Goal: Information Seeking & Learning: Learn about a topic

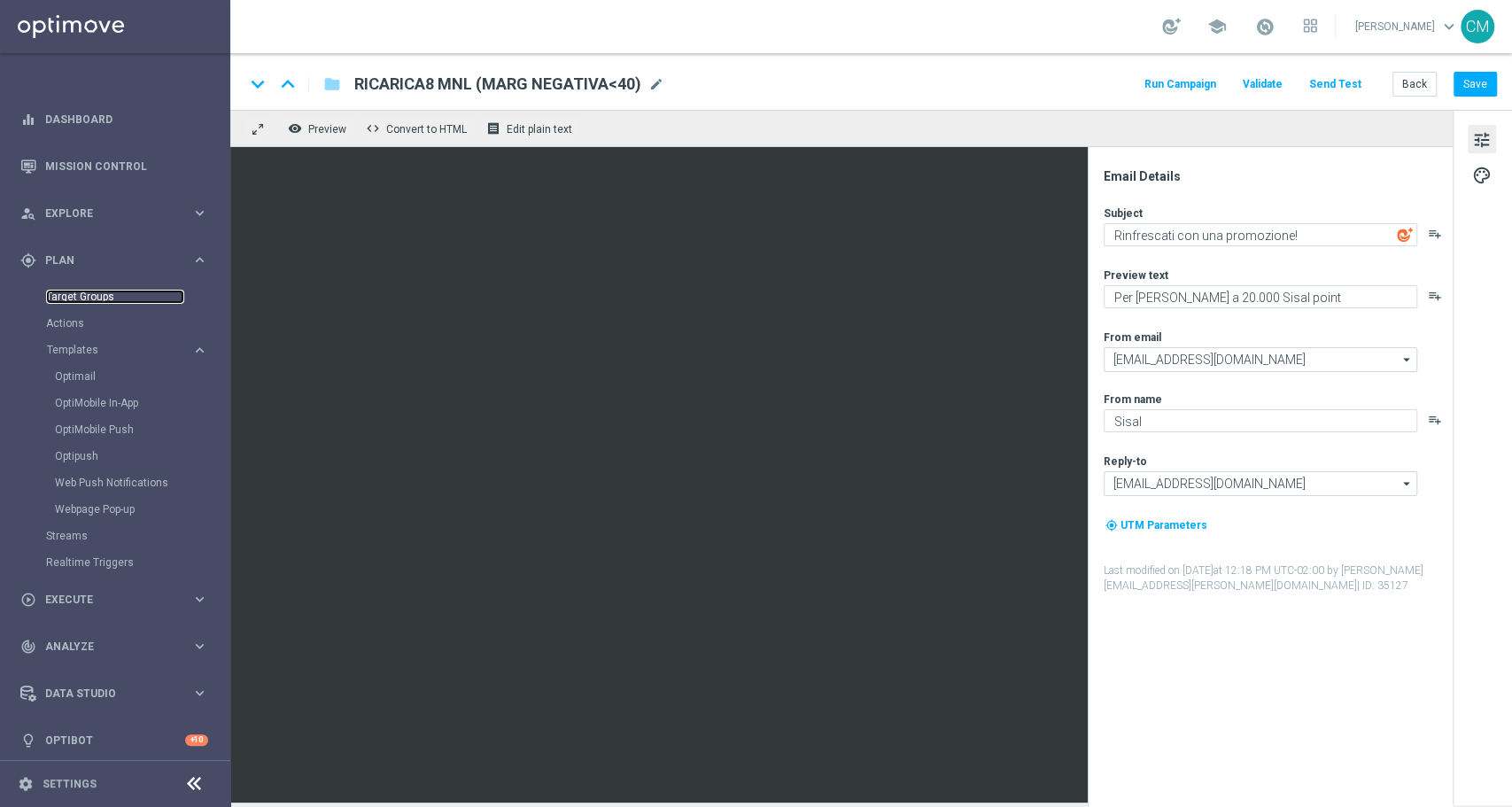
click at [85, 291] on link "Target Groups" at bounding box center [115, 297] width 138 height 15
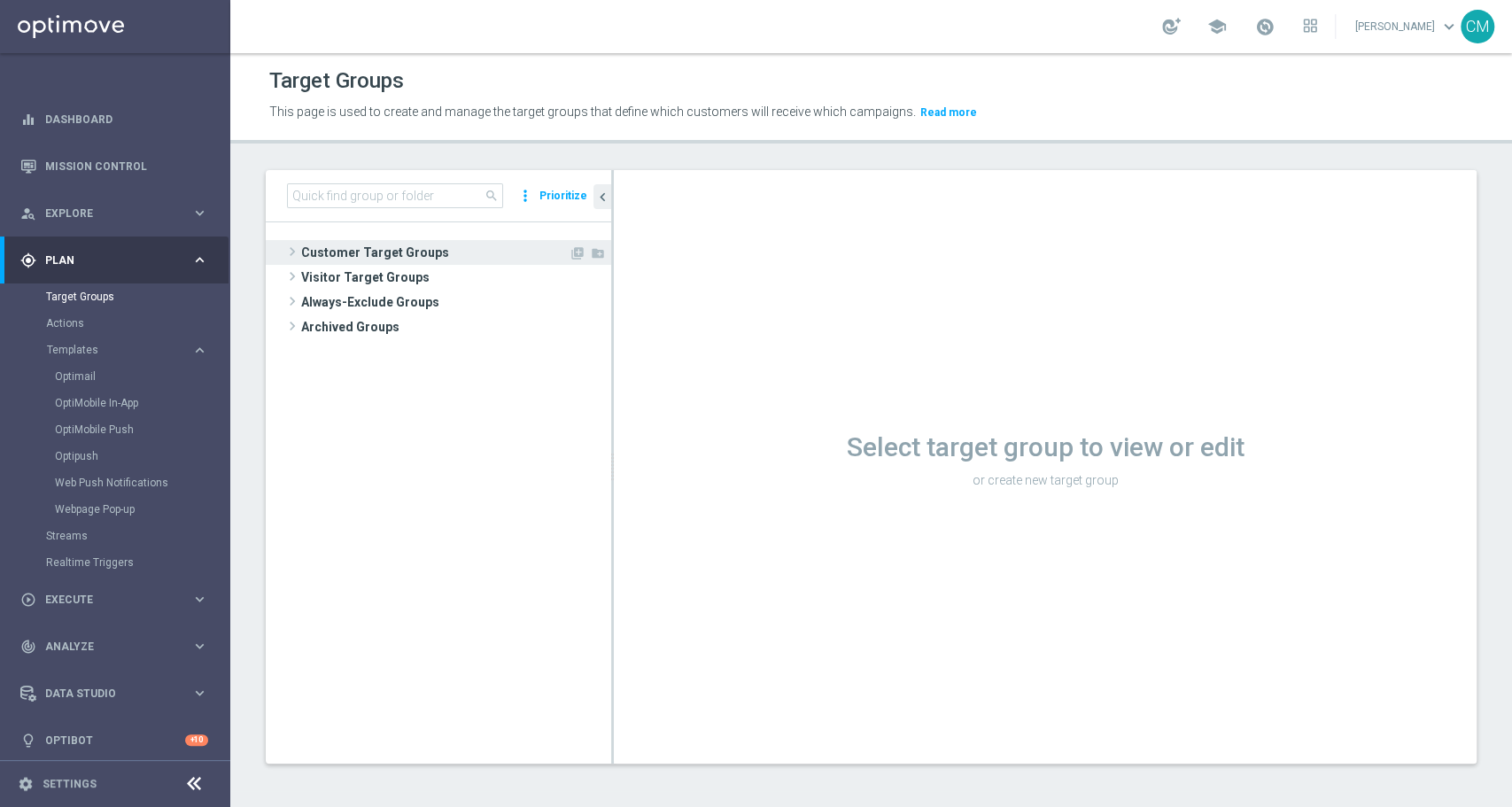
click at [408, 251] on span "Customer Target Groups" at bounding box center [435, 251] width 268 height 25
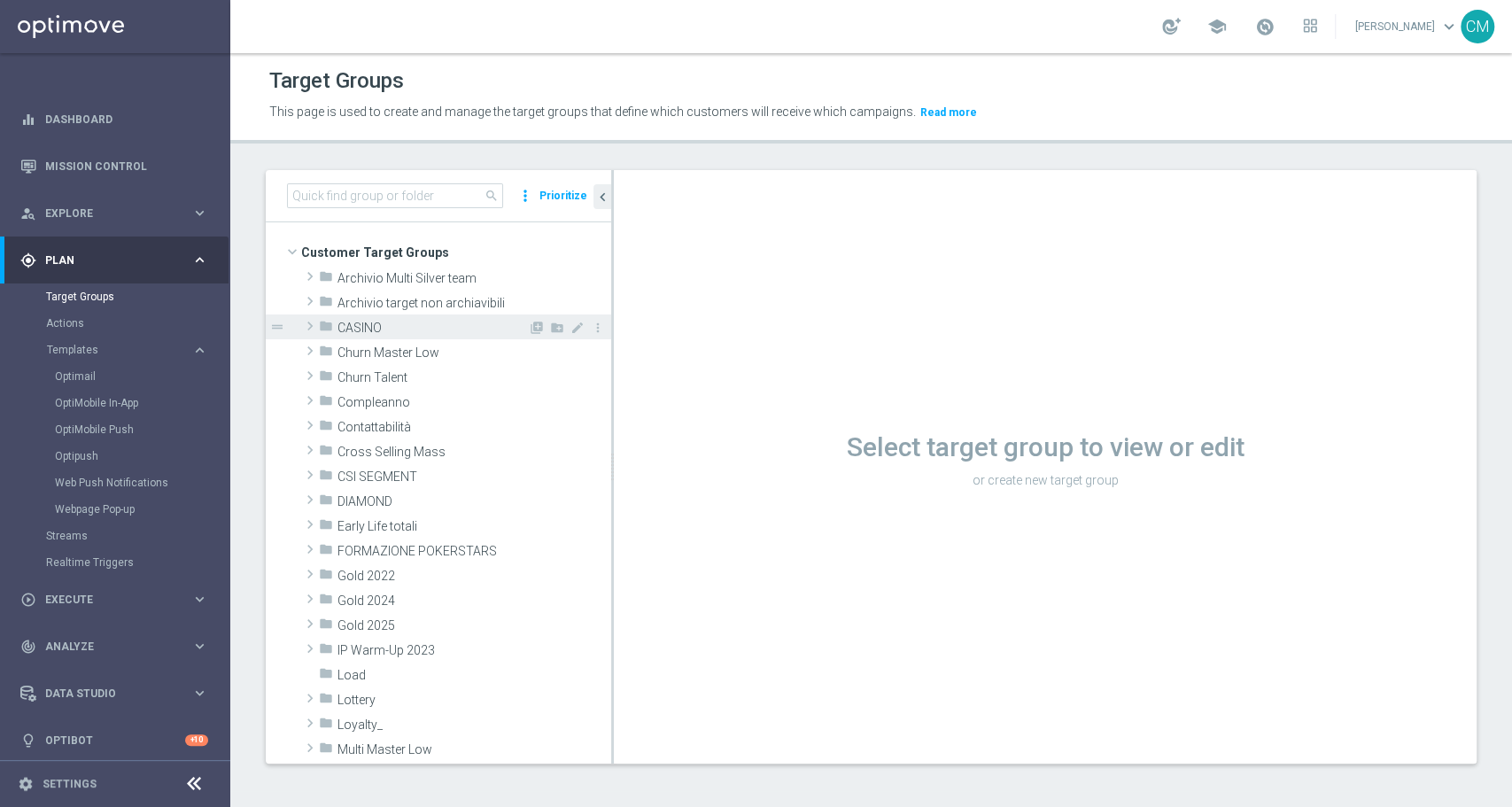
click at [390, 324] on span "CASINO" at bounding box center [433, 328] width 191 height 15
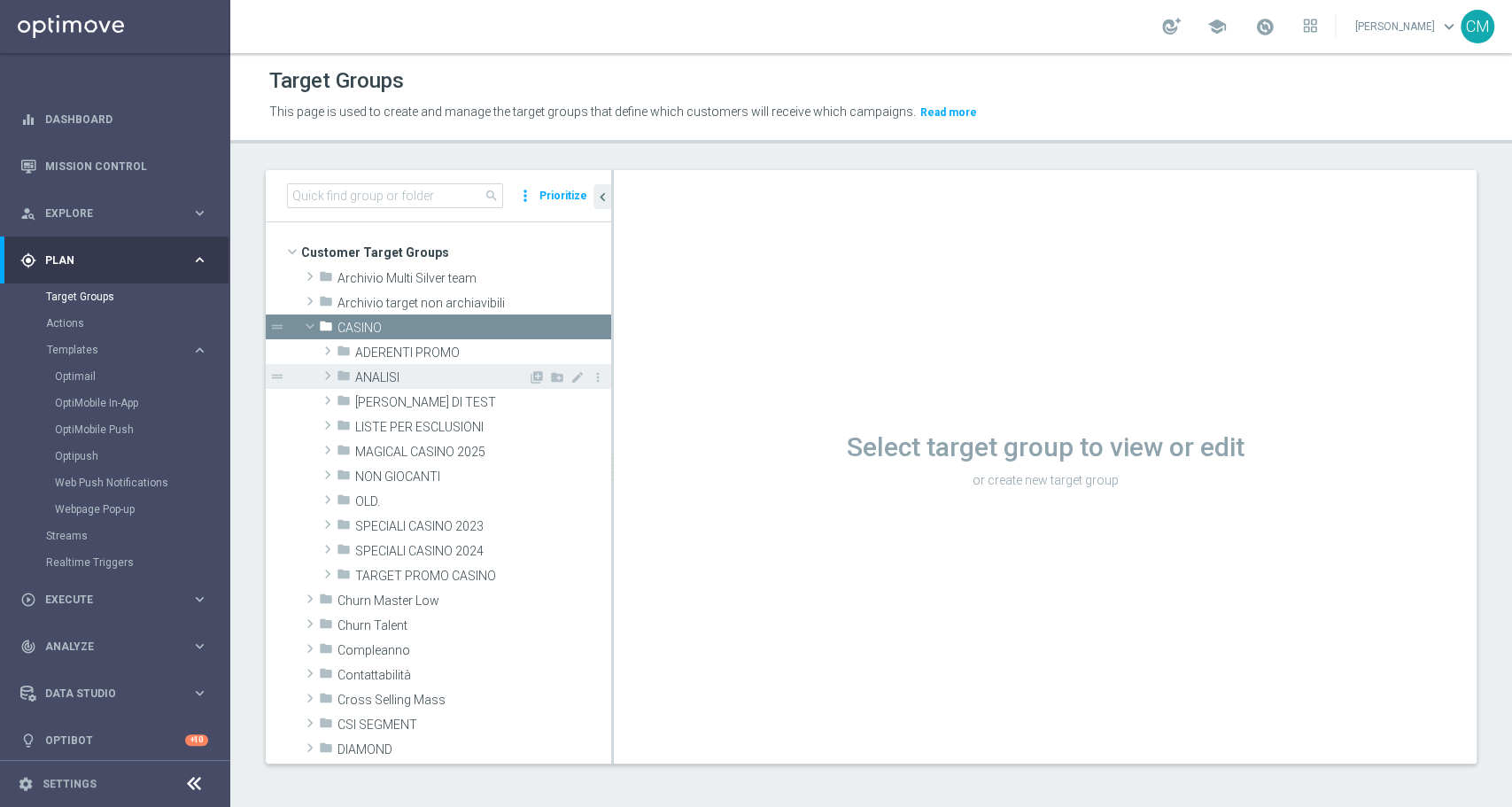
click at [397, 377] on span "ANALISI" at bounding box center [441, 378] width 173 height 15
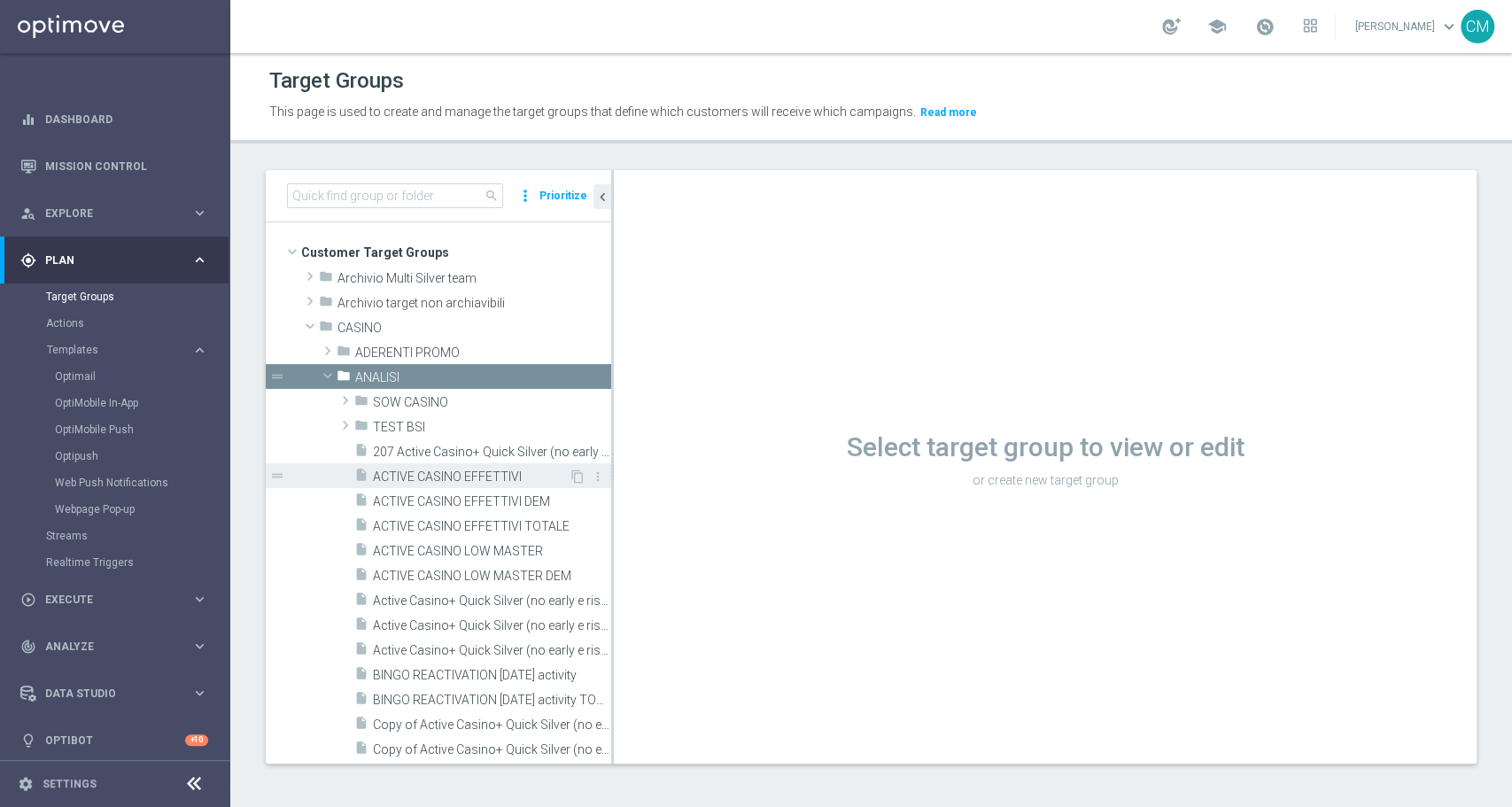
click at [431, 475] on span "ACTIVE CASINO EFFETTIVI" at bounding box center [471, 477] width 196 height 15
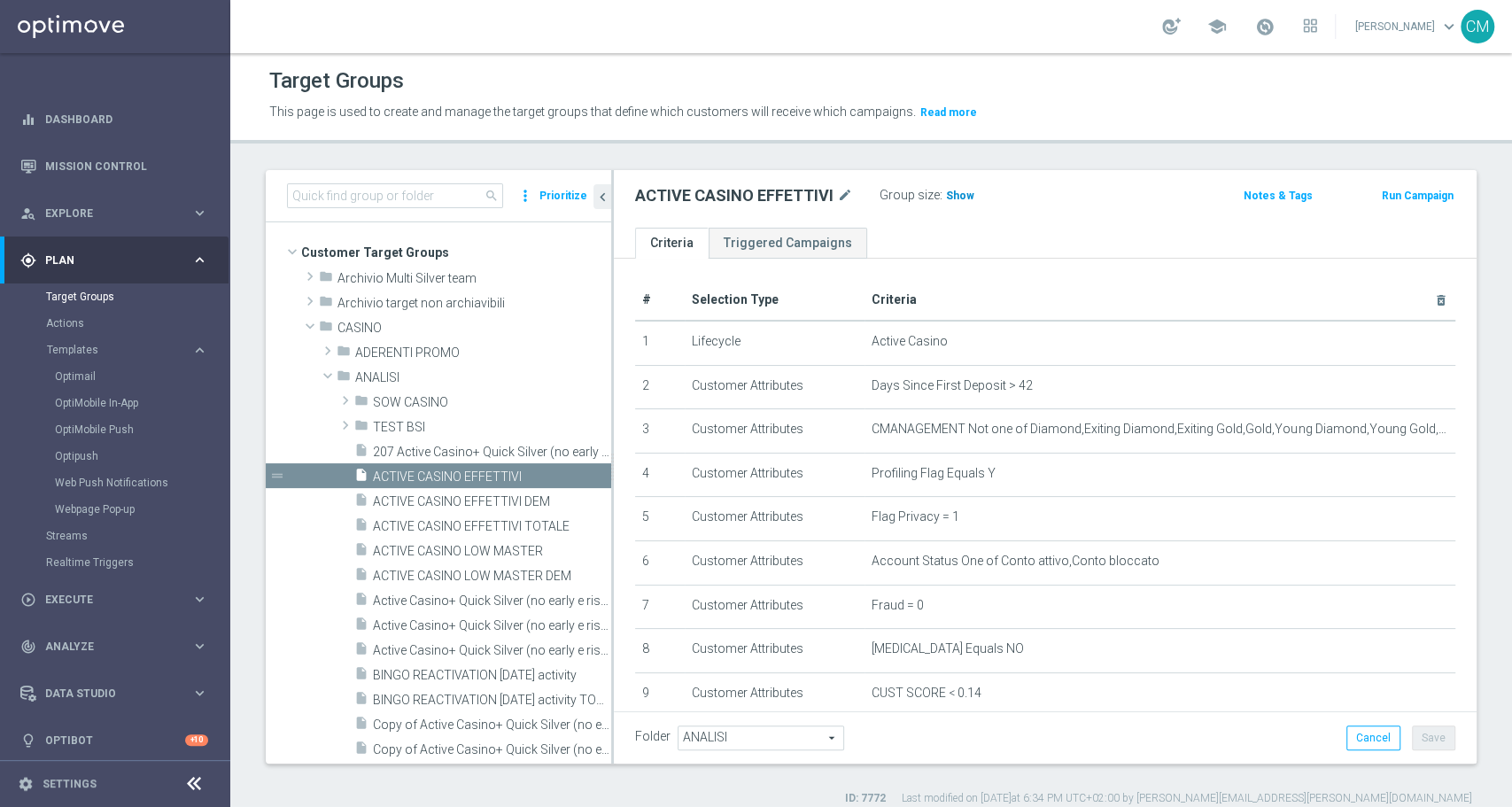
click at [953, 193] on span "Show" at bounding box center [960, 196] width 28 height 13
click at [971, 193] on span "46,349" at bounding box center [965, 198] width 37 height 17
click at [466, 552] on span "ACTIVE CASINO LOW MASTER" at bounding box center [471, 551] width 196 height 15
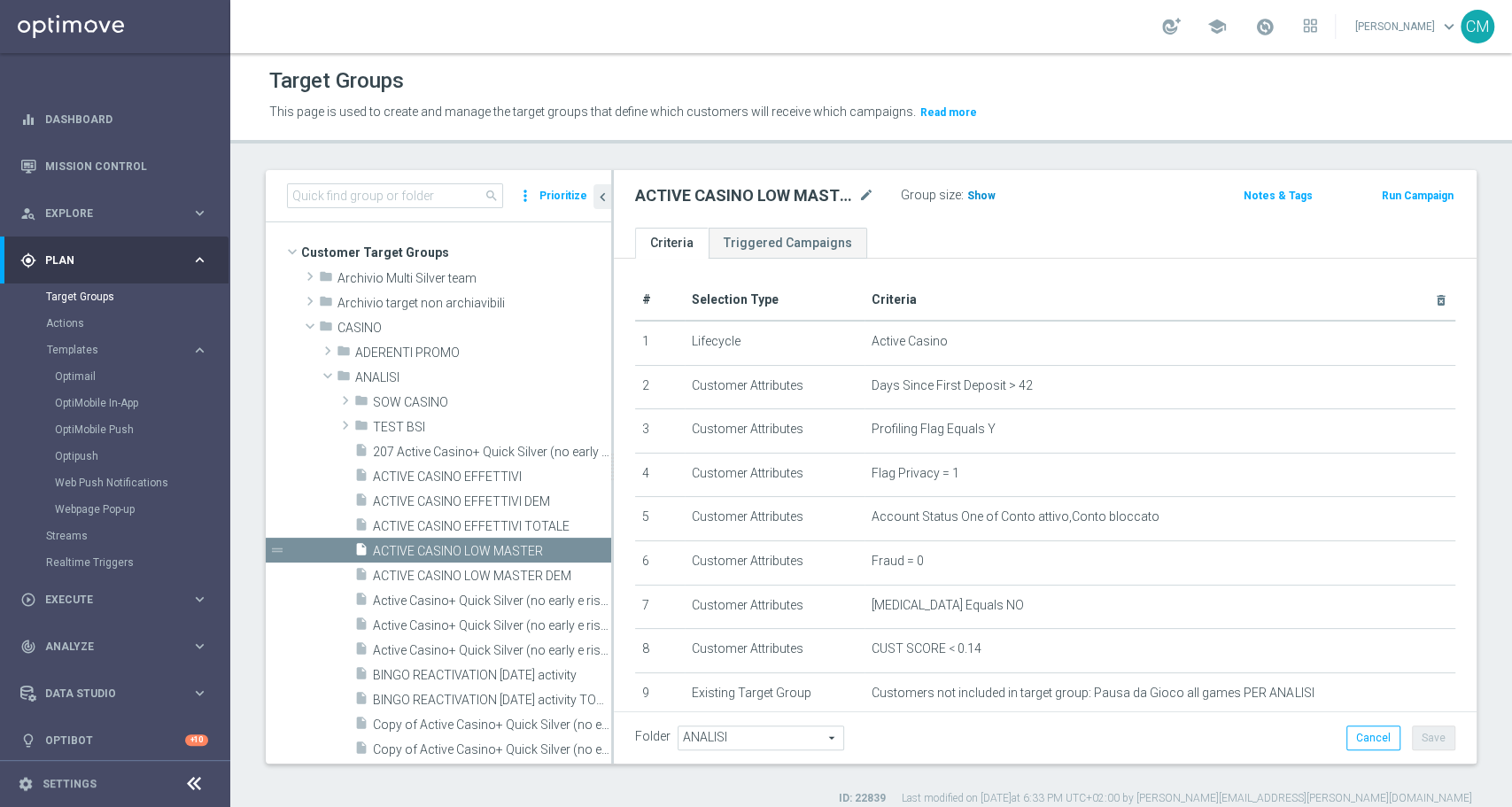
click at [972, 203] on h3 "Show" at bounding box center [981, 195] width 32 height 19
click at [991, 201] on span "15,968" at bounding box center [986, 198] width 37 height 17
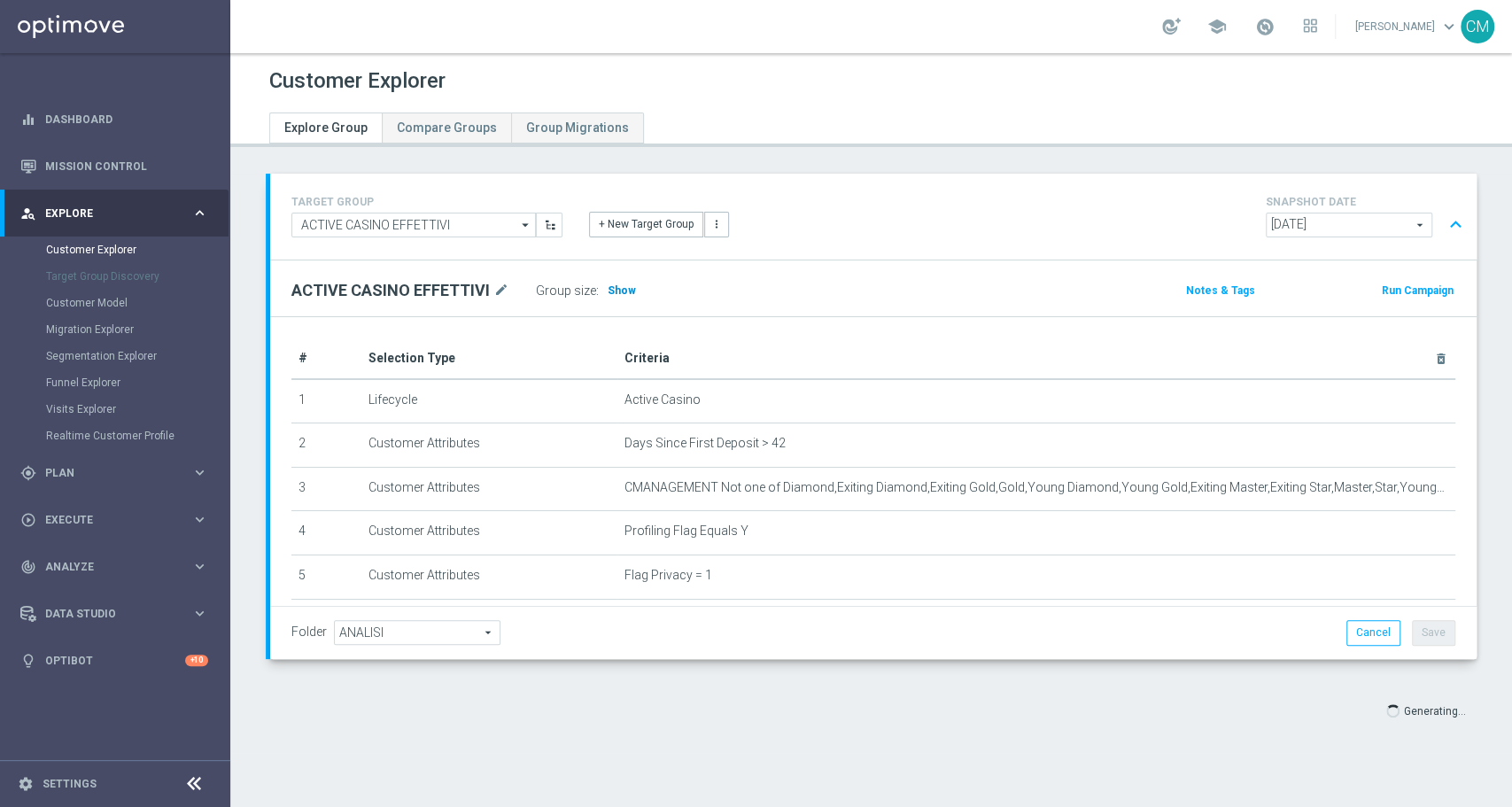
click at [624, 285] on span "Show" at bounding box center [621, 290] width 28 height 13
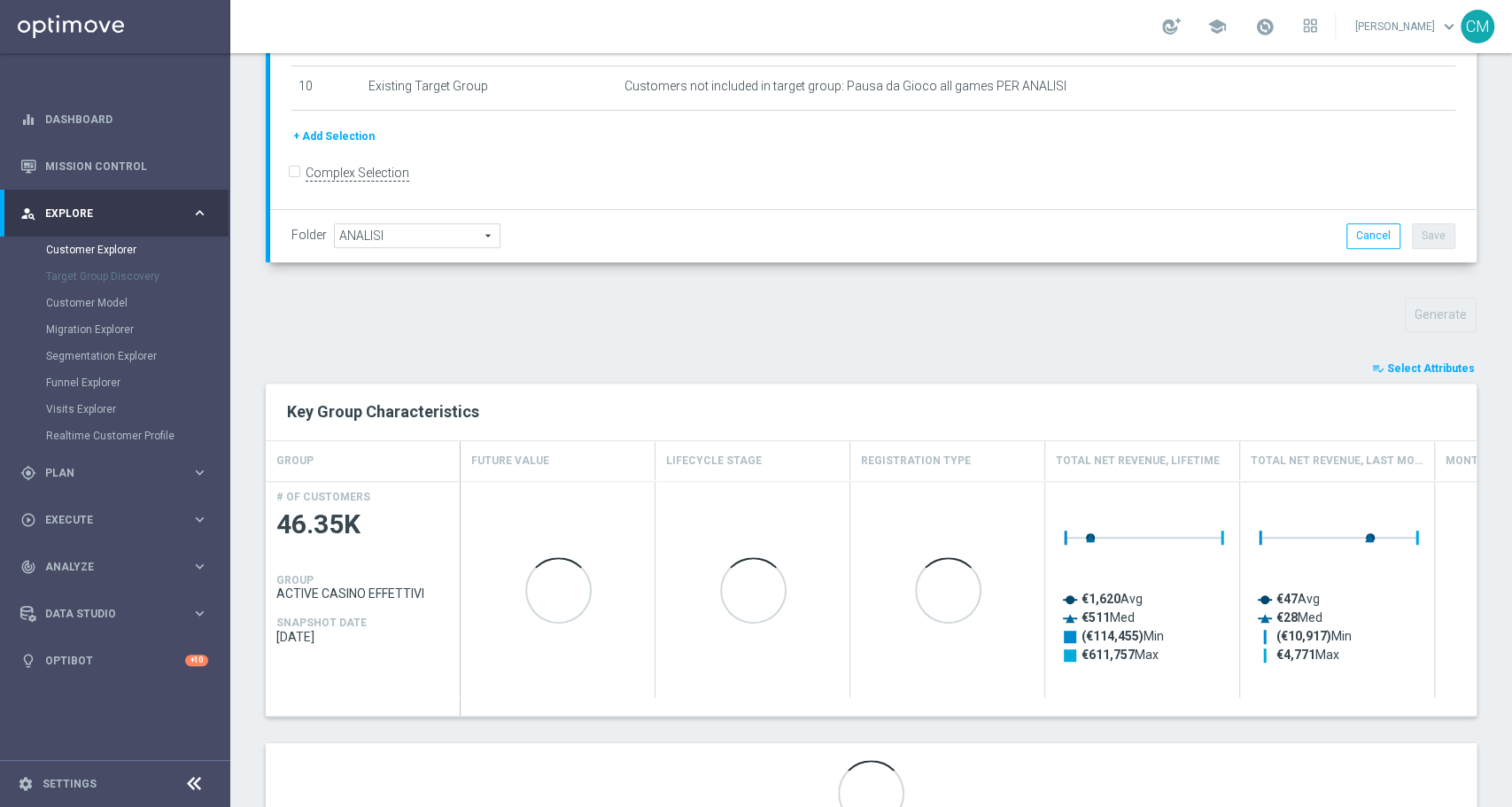
scroll to position [418, 0]
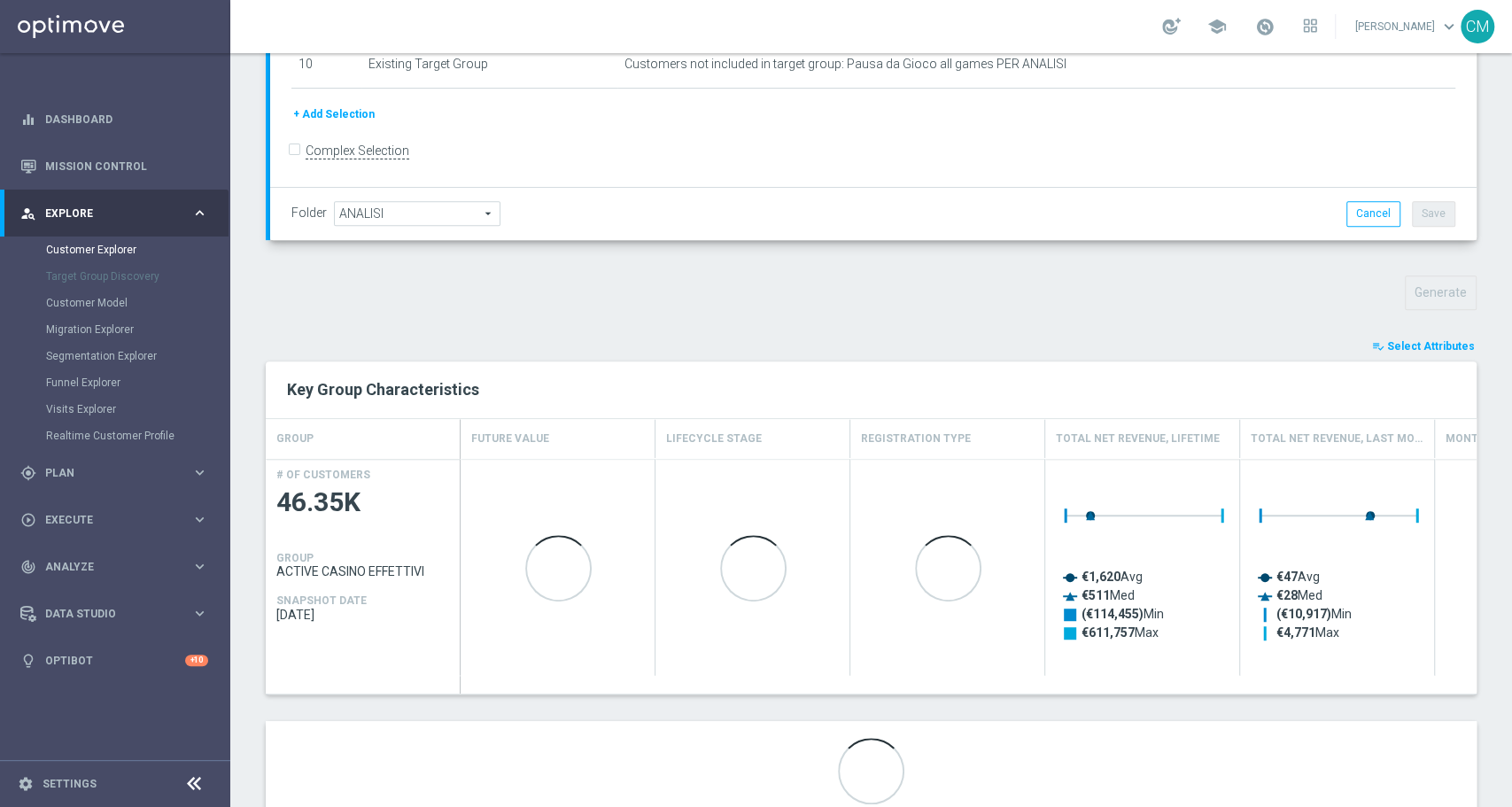
click at [1388, 345] on span "Select Attributes" at bounding box center [1431, 347] width 88 height 13
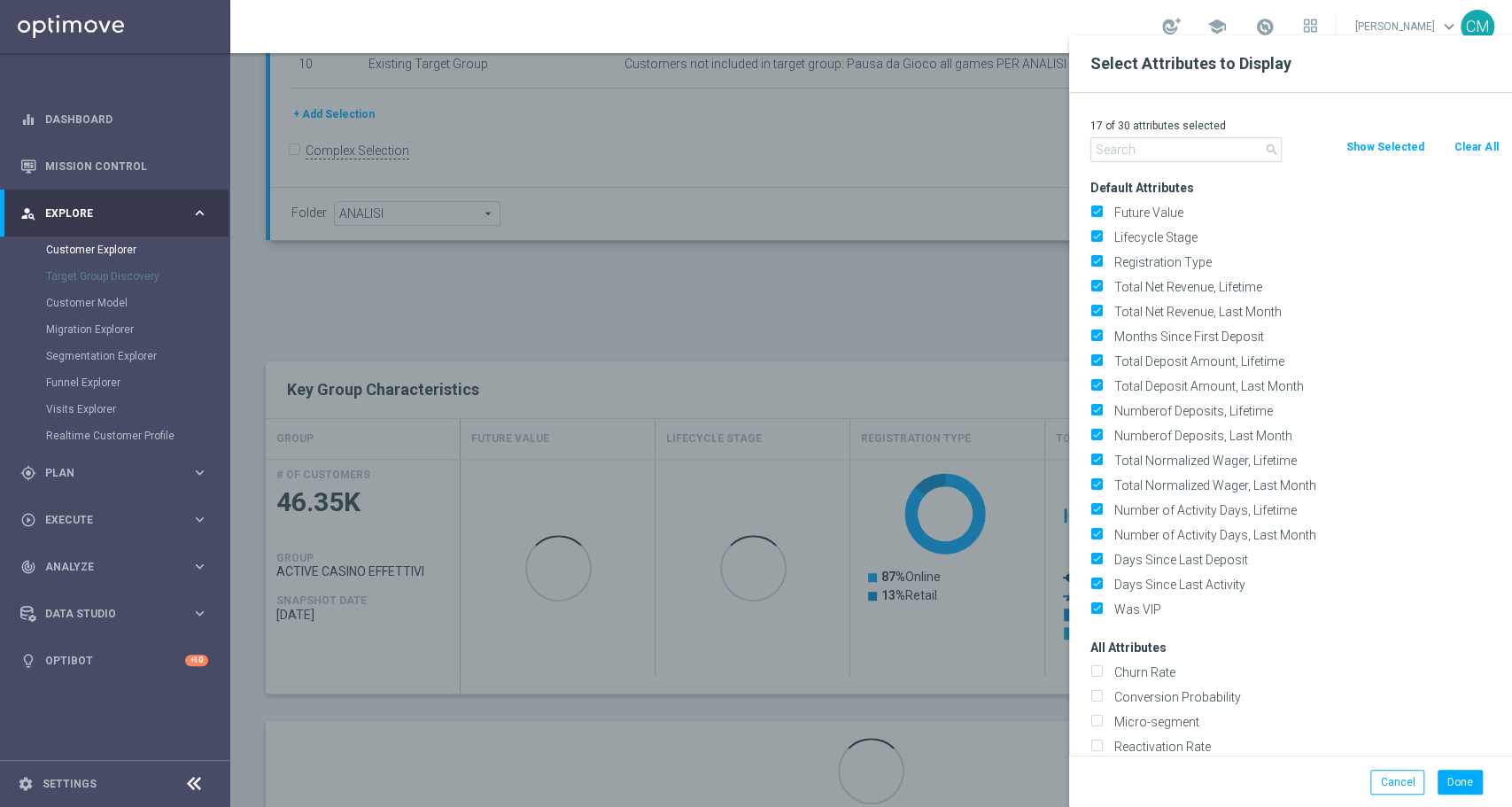
click at [1488, 137] on button "Clear All" at bounding box center [1477, 146] width 47 height 19
checkbox input "false"
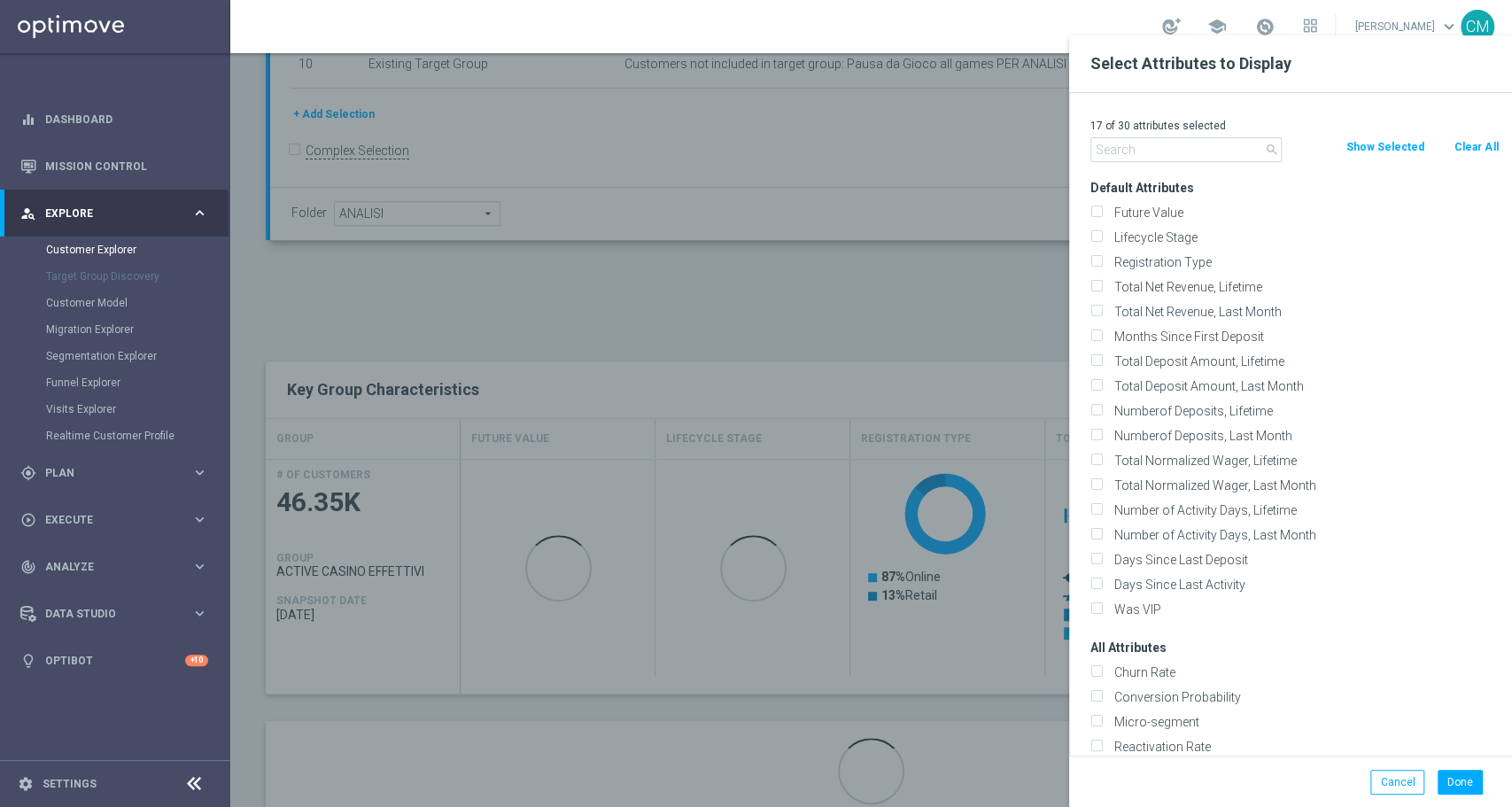
checkbox input "false"
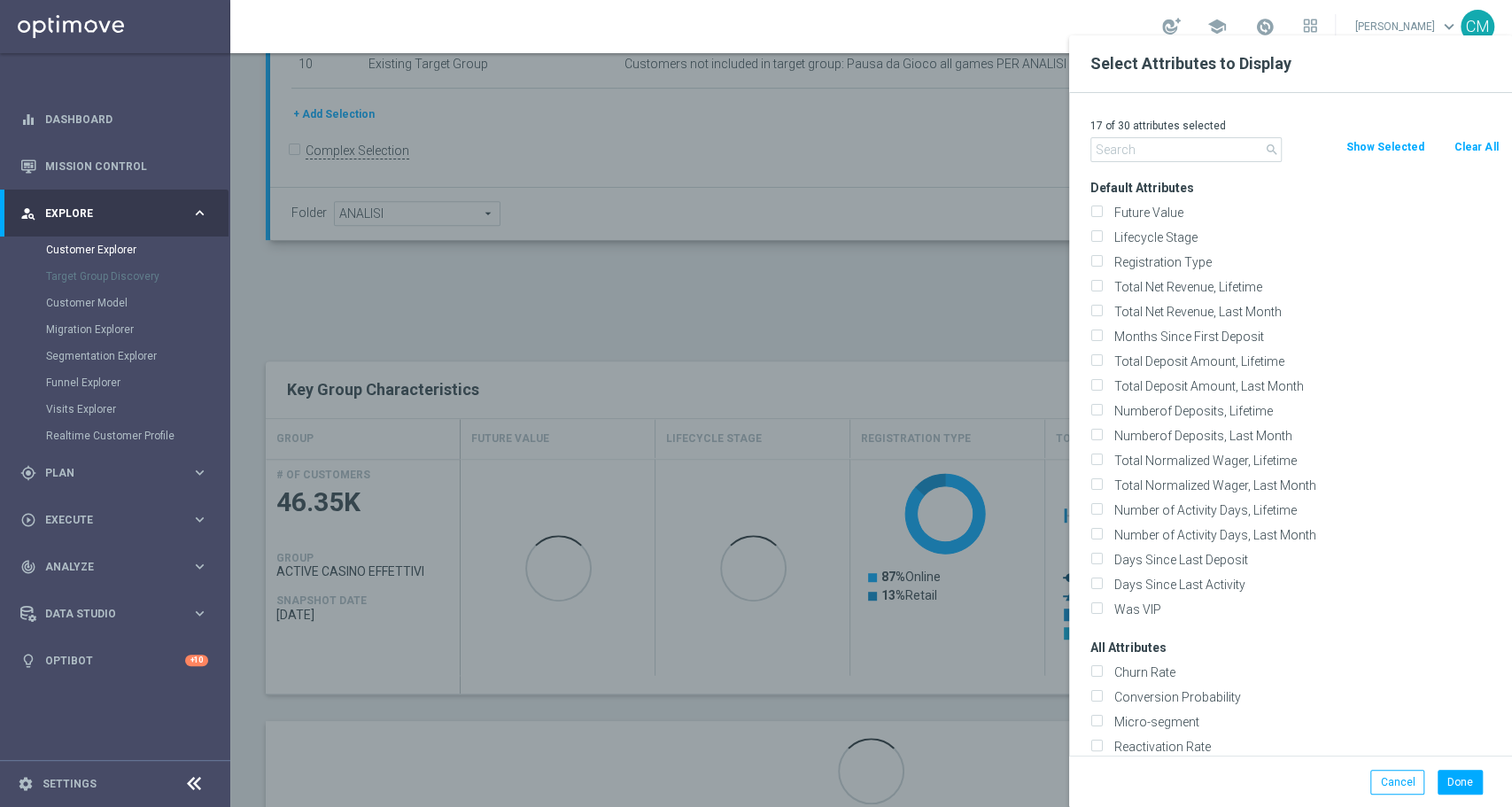
checkbox input "false"
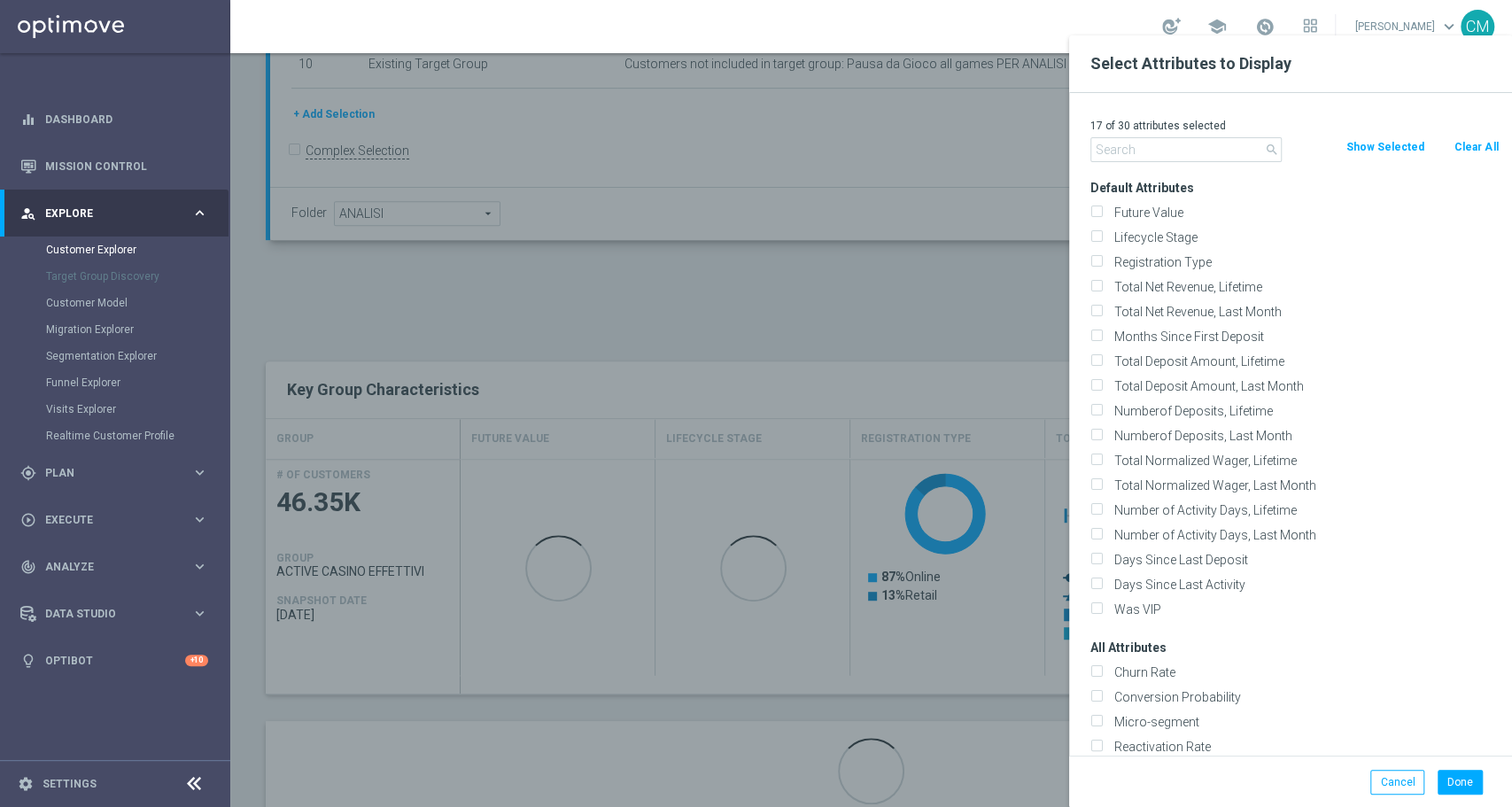
checkbox input "false"
click at [1477, 142] on button "Clear All" at bounding box center [1477, 146] width 47 height 19
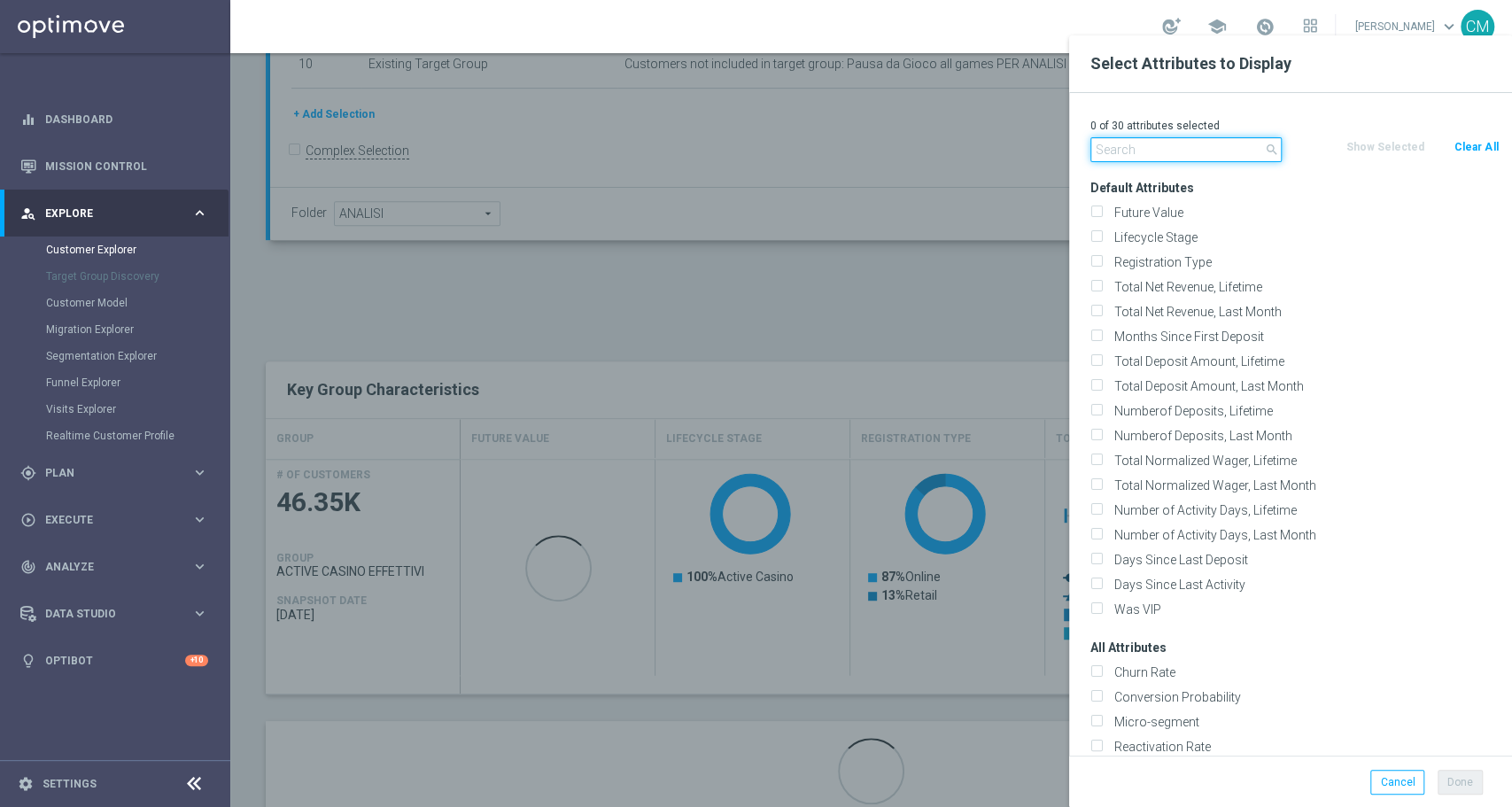
click at [1217, 149] on input "text" at bounding box center [1186, 149] width 192 height 25
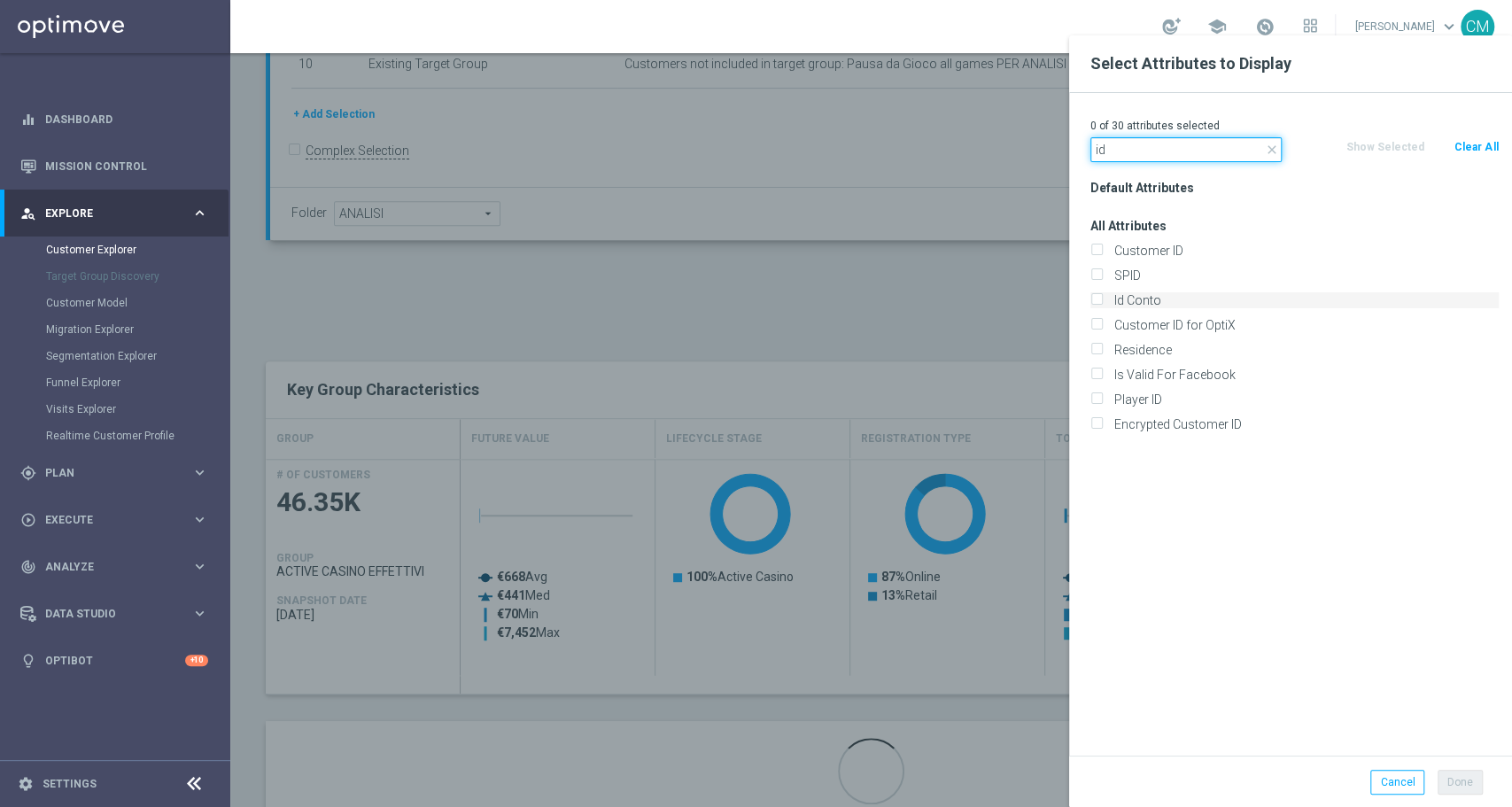
type input "id"
click at [1151, 298] on label "Id Conto" at bounding box center [1303, 300] width 390 height 16
click at [1102, 298] on input "Id Conto" at bounding box center [1096, 302] width 12 height 12
checkbox input "true"
click at [1449, 785] on button "Done" at bounding box center [1460, 782] width 45 height 25
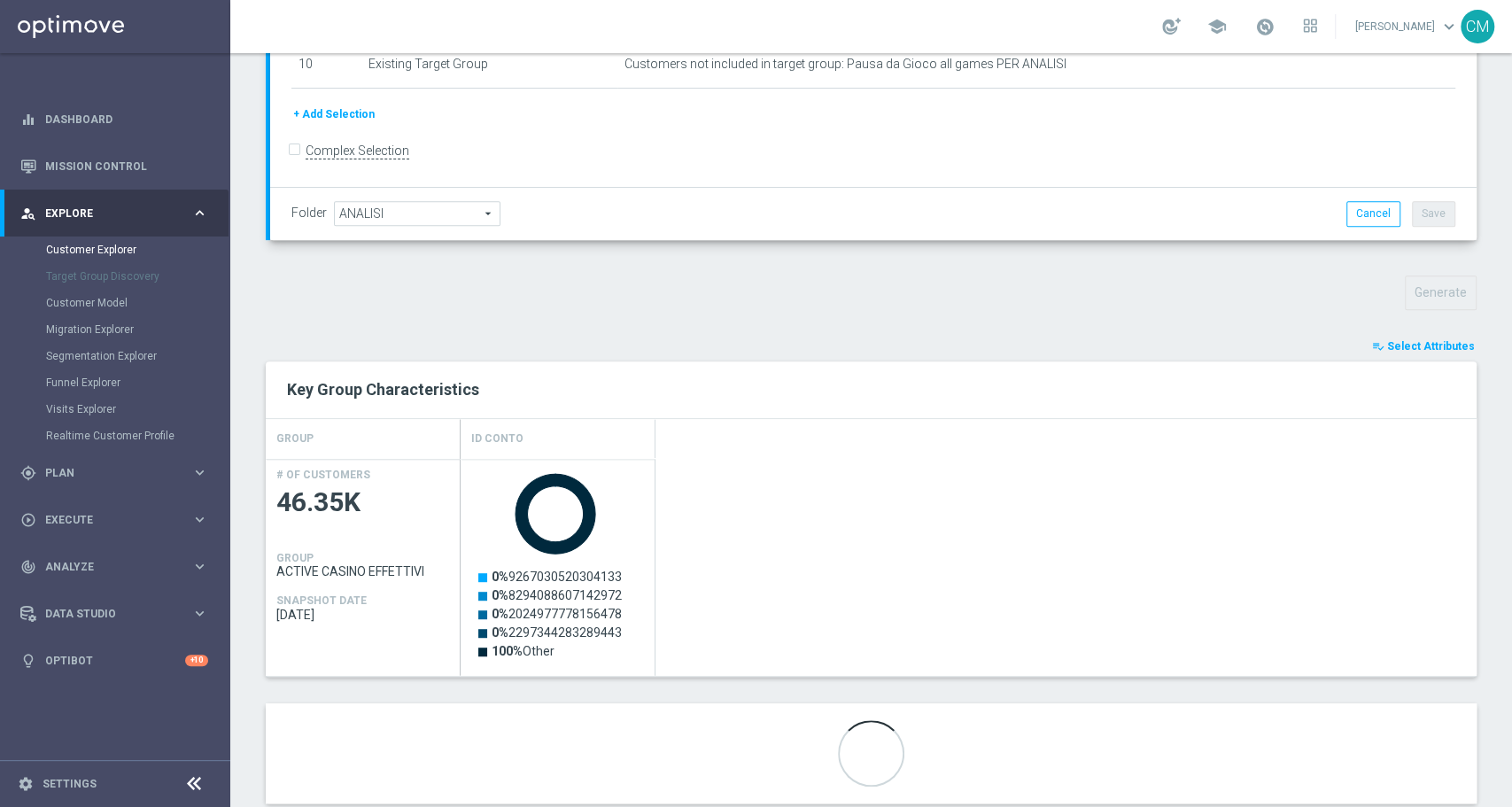
scroll to position [458, 0]
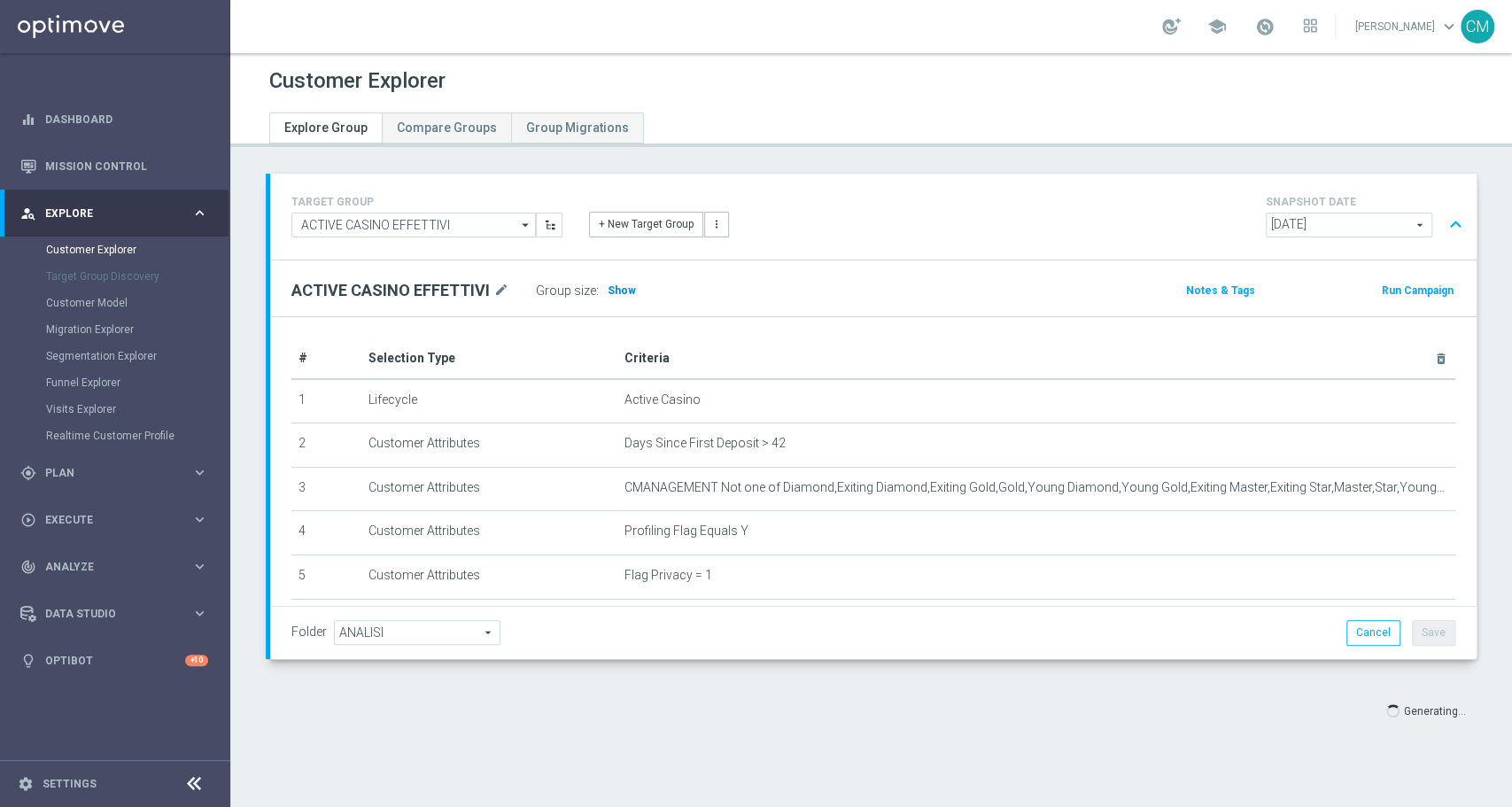
click at [619, 297] on h3 "Show" at bounding box center [621, 290] width 32 height 19
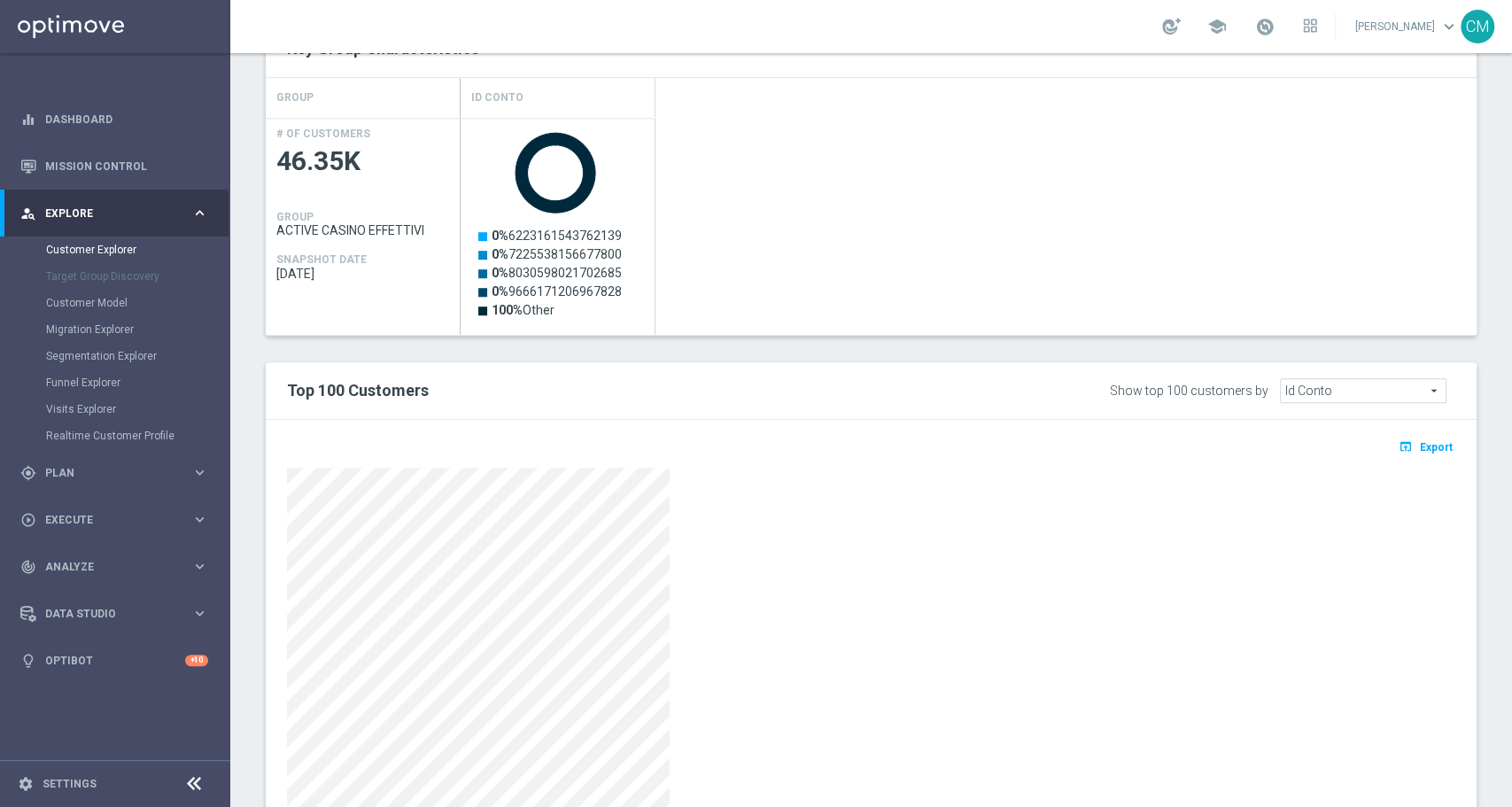
scroll to position [847, 0]
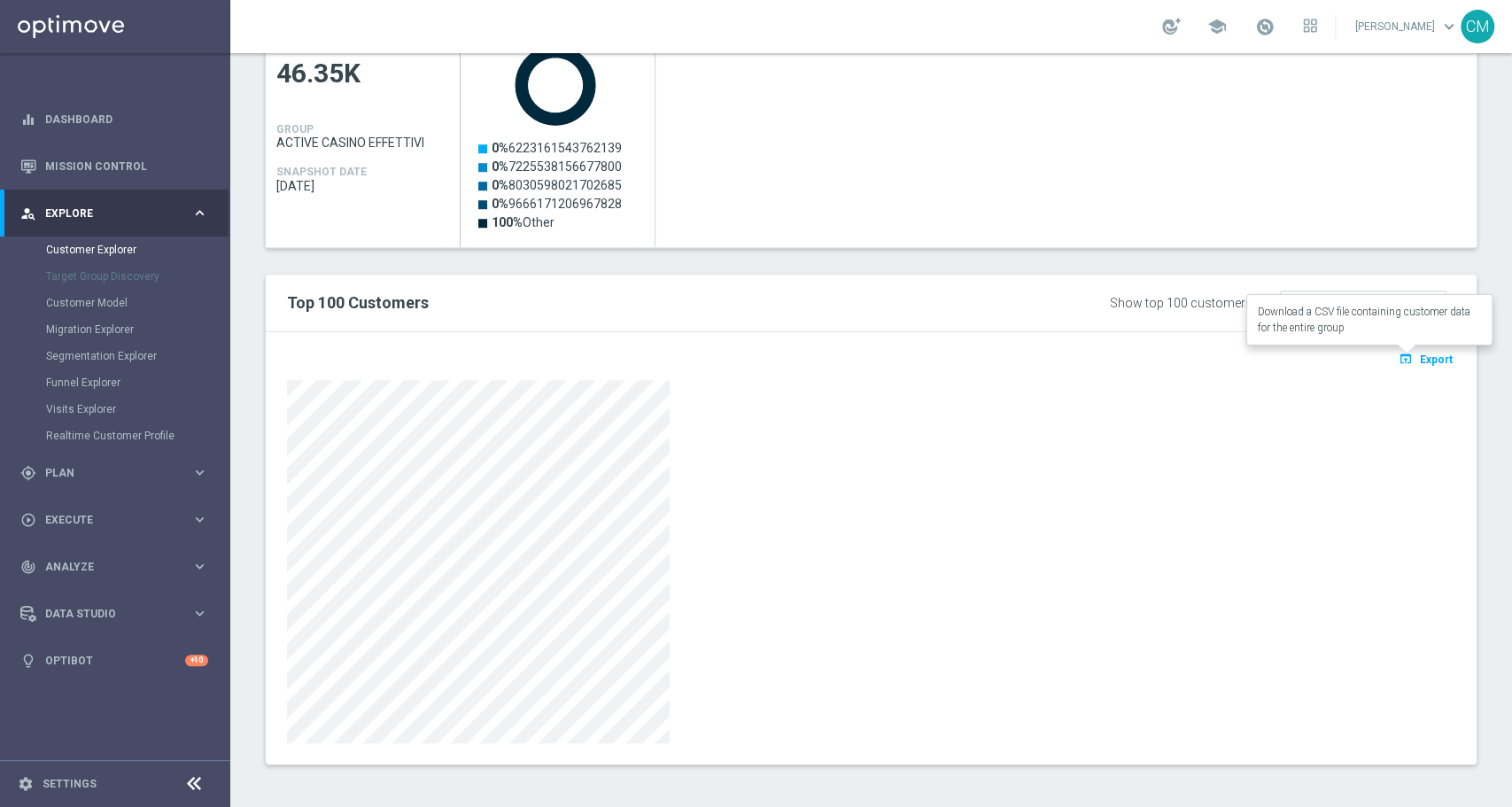
click at [1420, 353] on span "Export" at bounding box center [1437, 359] width 33 height 13
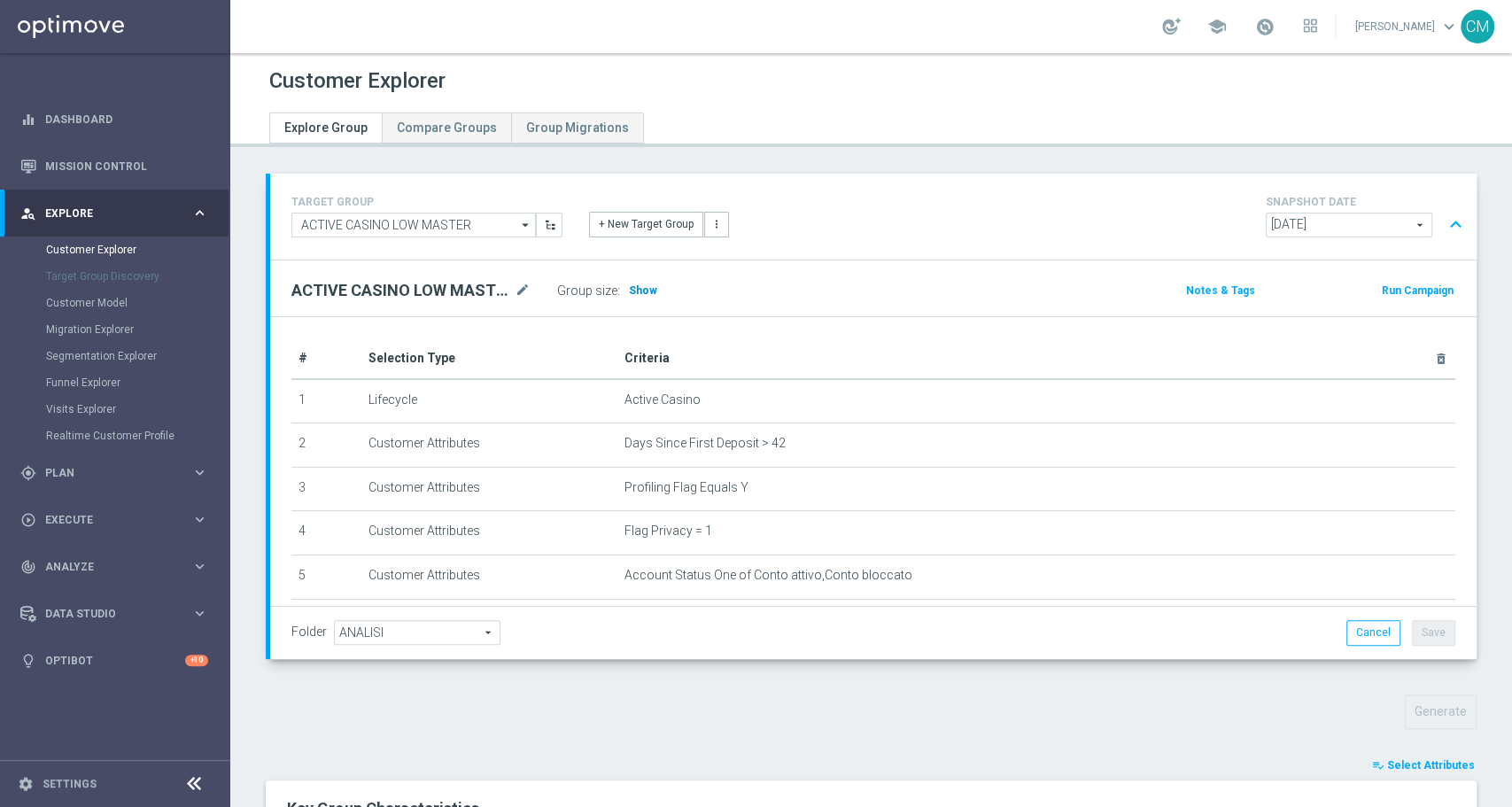
click at [644, 286] on span "Show" at bounding box center [643, 290] width 28 height 13
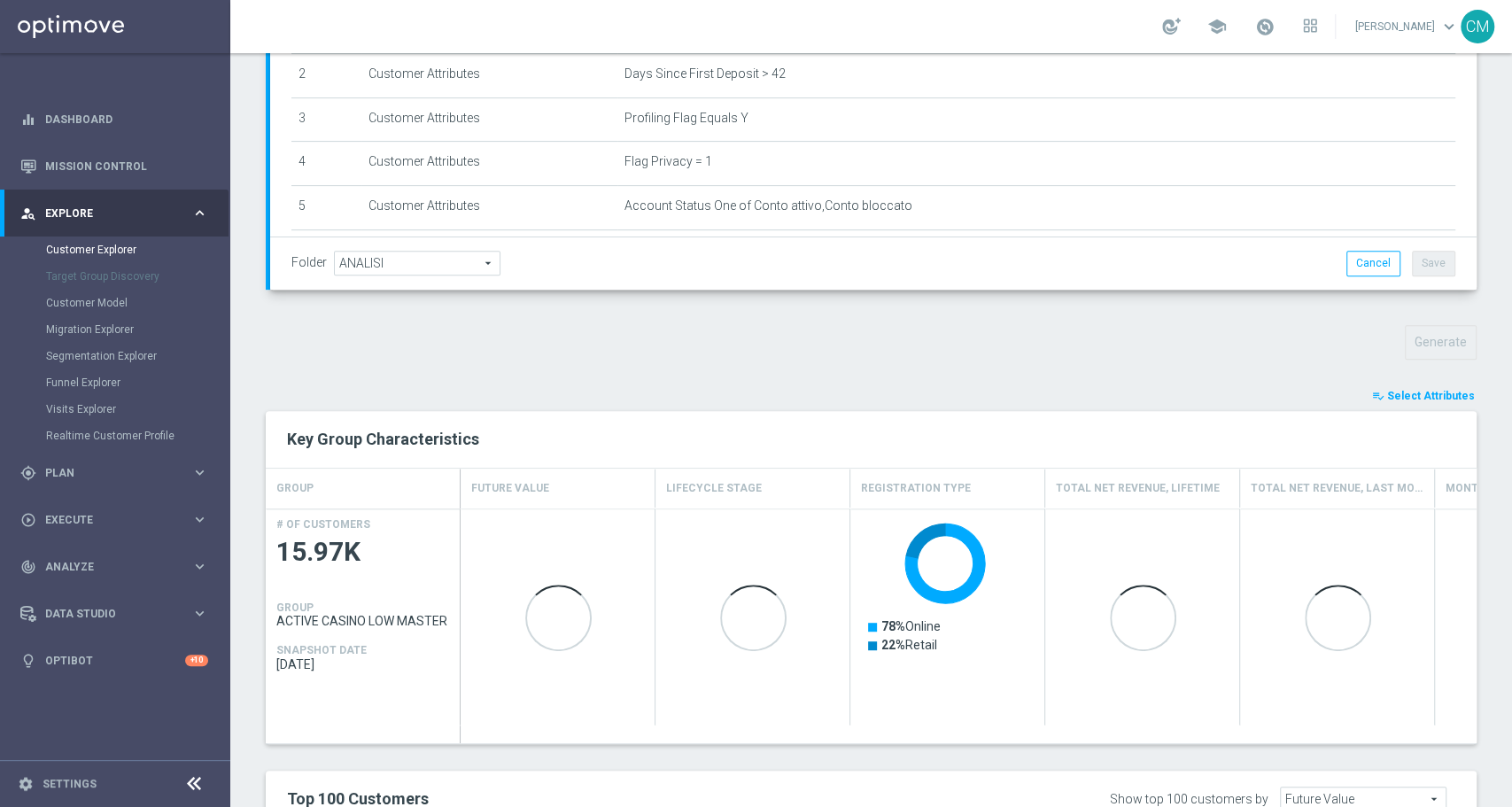
scroll to position [370, 0]
click at [1441, 385] on button "playlist_add_check Select Attributes" at bounding box center [1423, 394] width 106 height 19
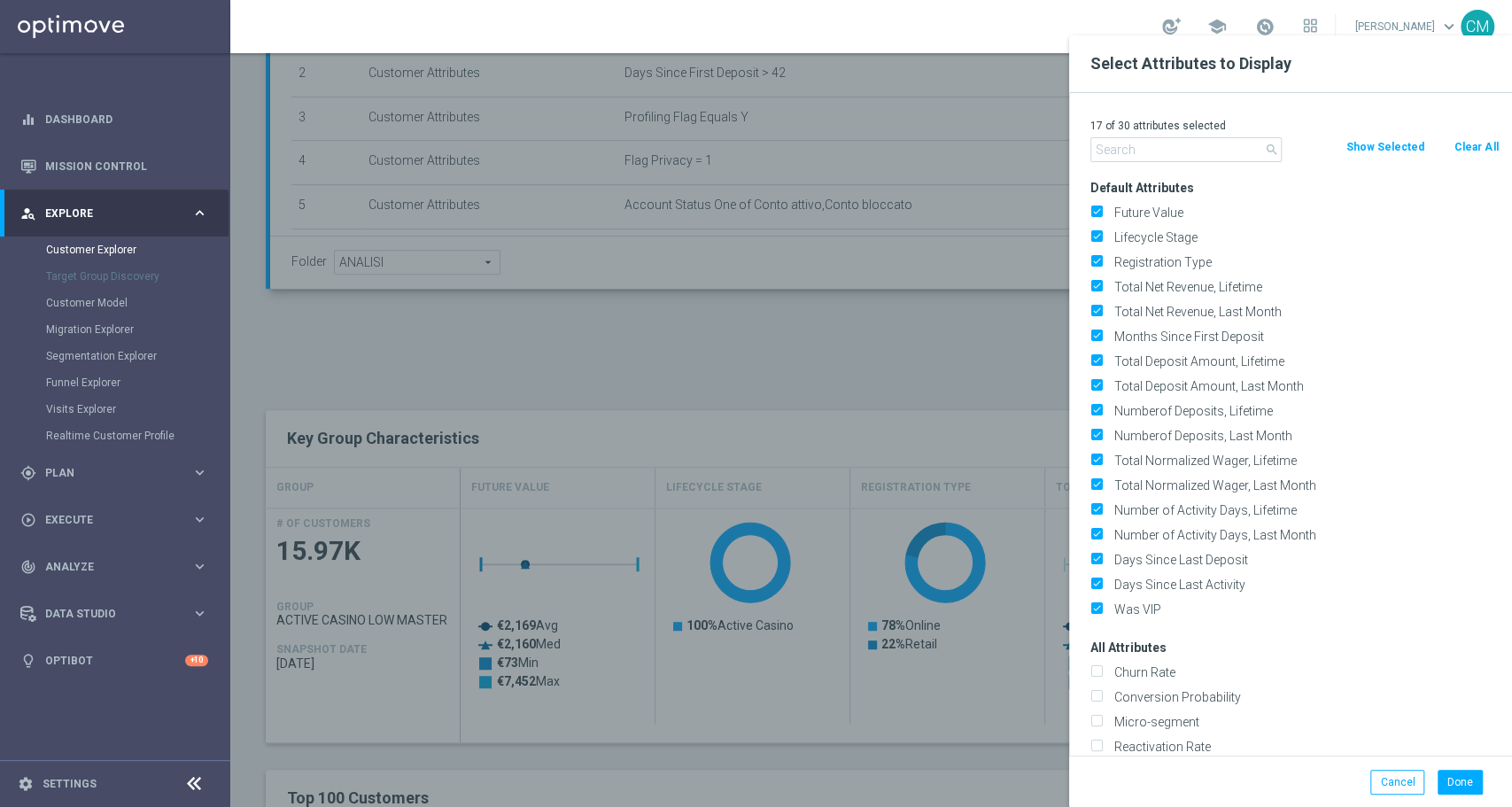
click at [1461, 138] on button "Clear All" at bounding box center [1477, 146] width 47 height 19
checkbox input "false"
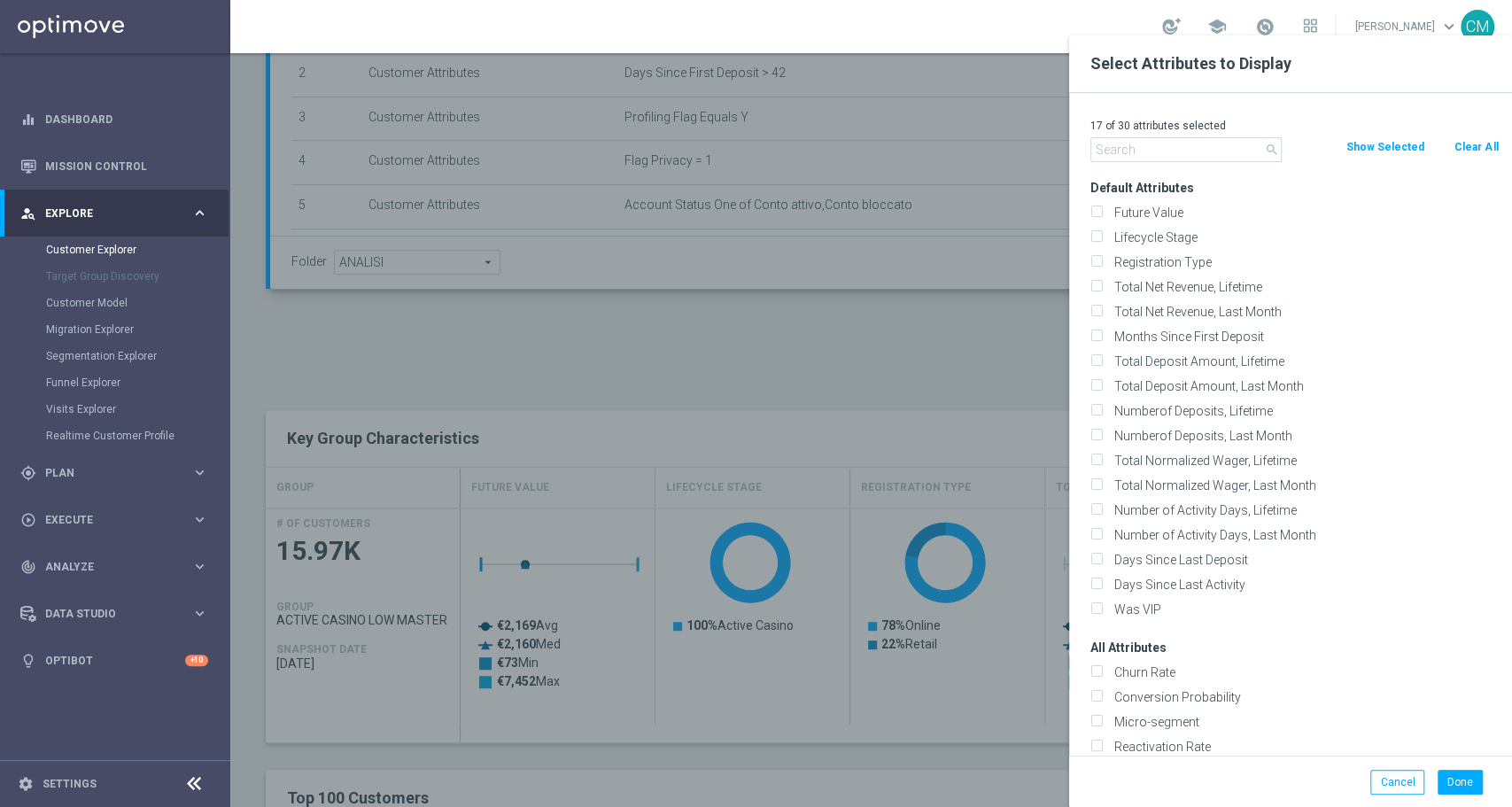
checkbox input "false"
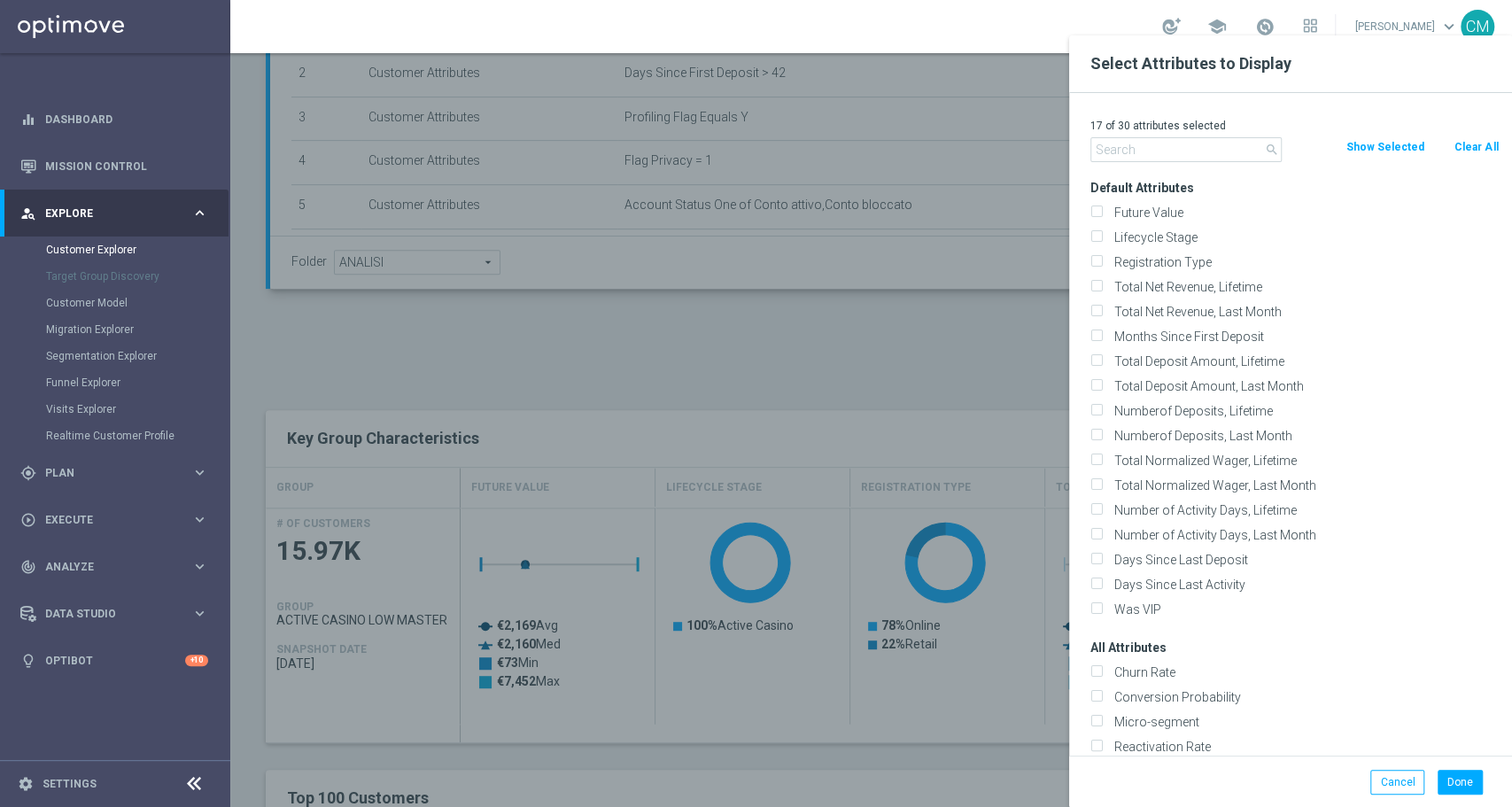
checkbox input "false"
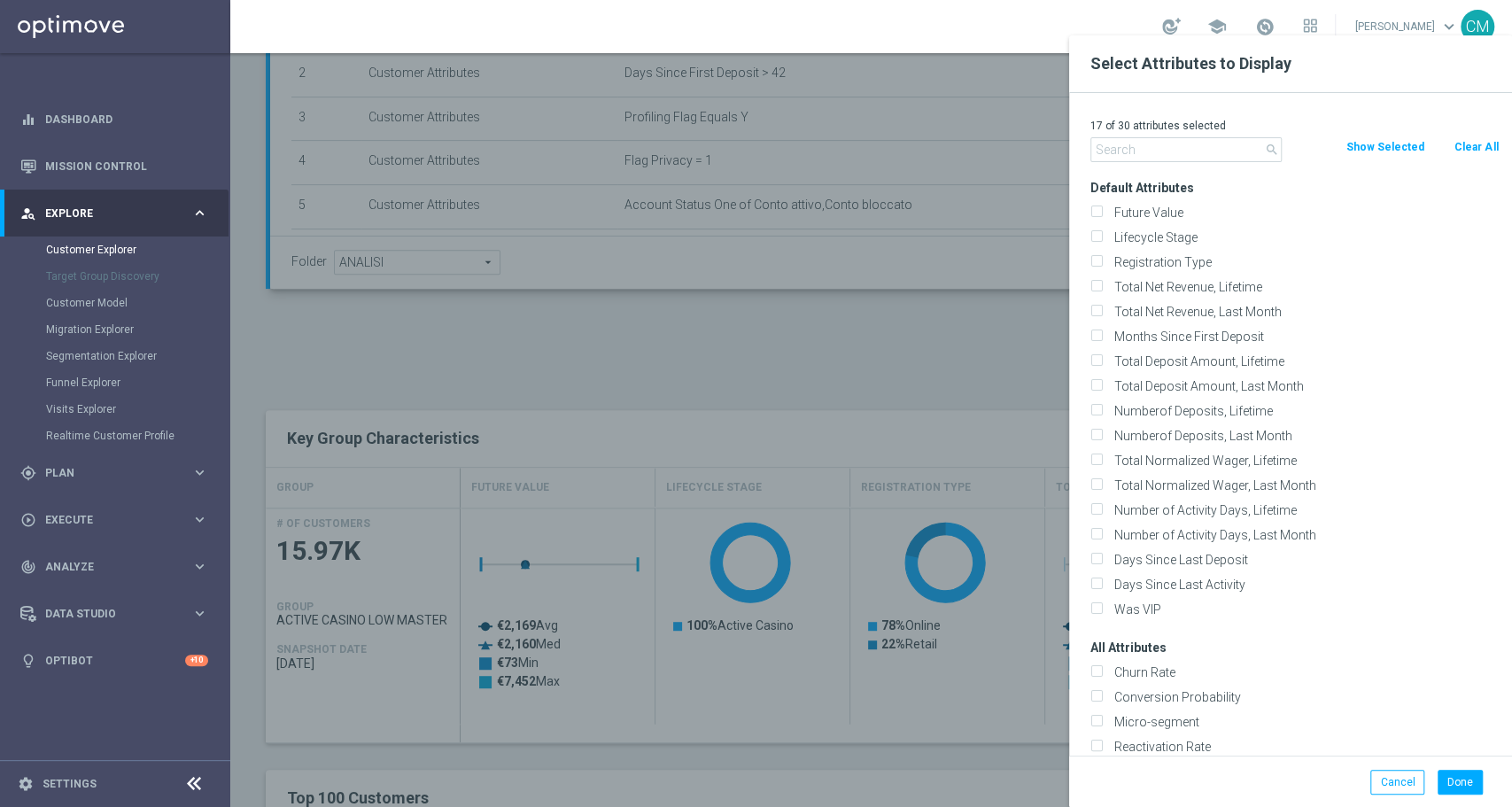
checkbox input "false"
click at [1224, 140] on input "text" at bounding box center [1186, 149] width 192 height 25
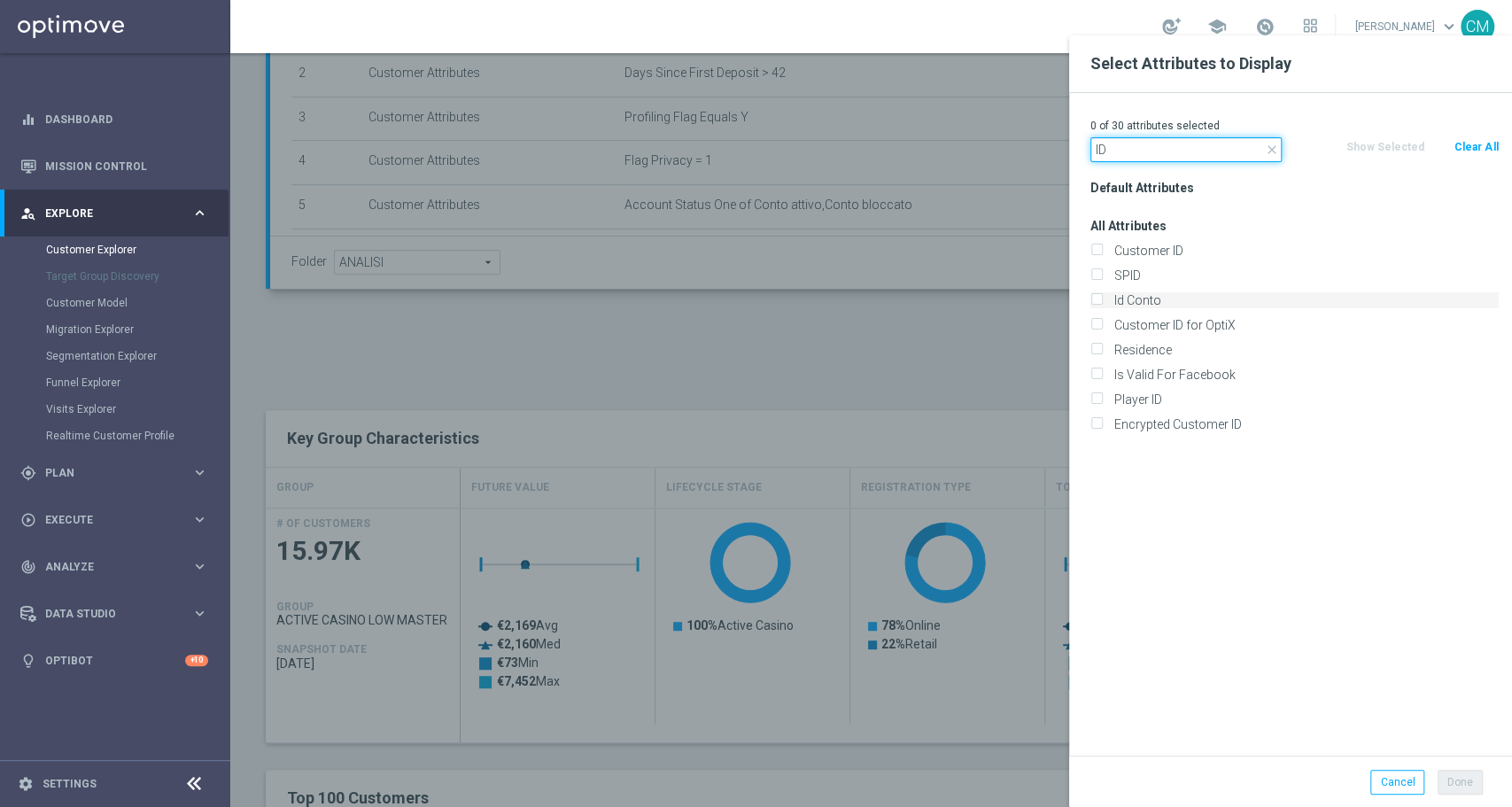
type input "ID"
click at [1164, 297] on label "Id Conto" at bounding box center [1303, 300] width 390 height 16
click at [1102, 297] on input "Id Conto" at bounding box center [1096, 302] width 12 height 12
checkbox input "true"
click at [1467, 775] on button "Done" at bounding box center [1460, 782] width 45 height 25
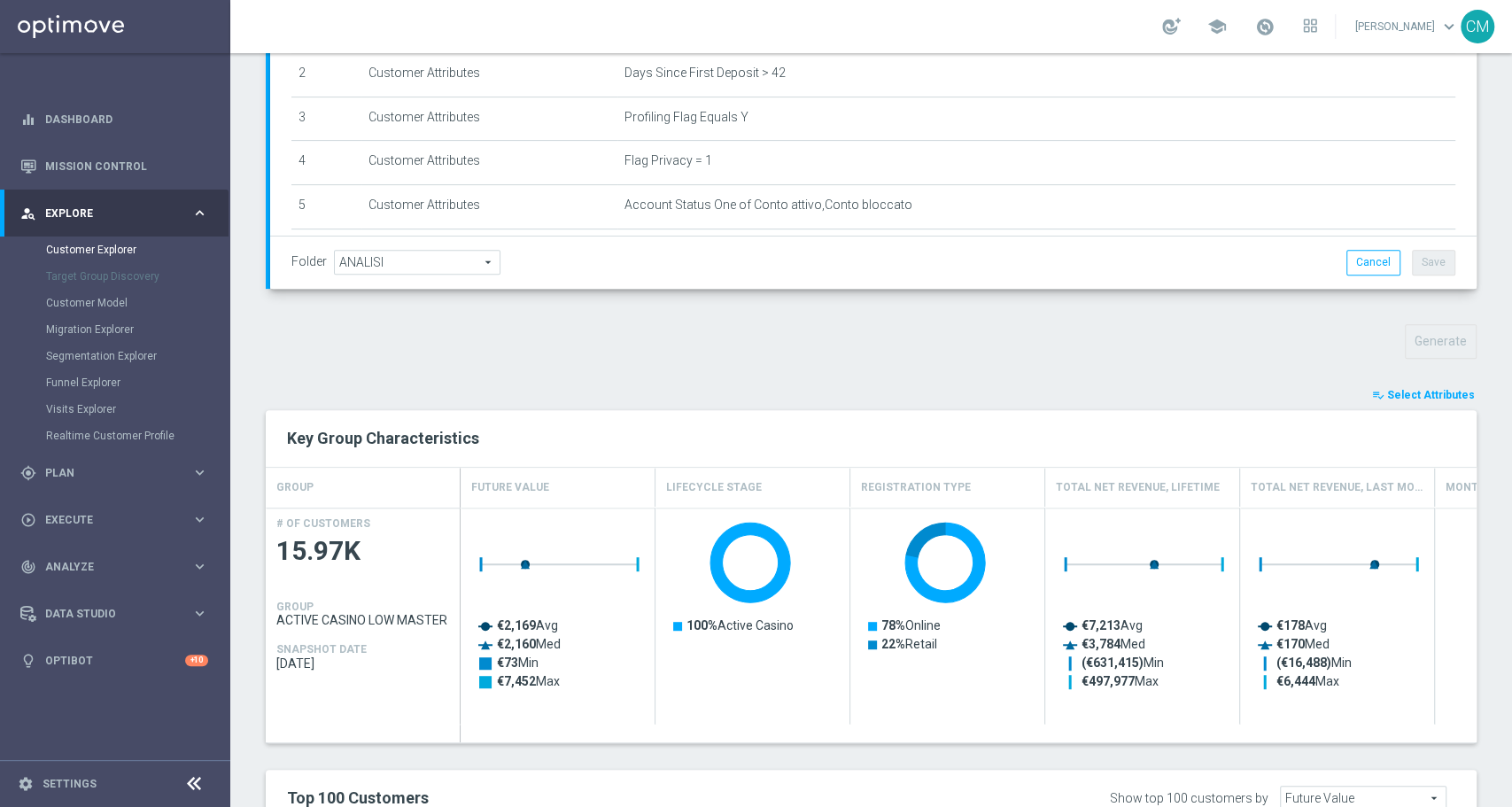
type input "Search"
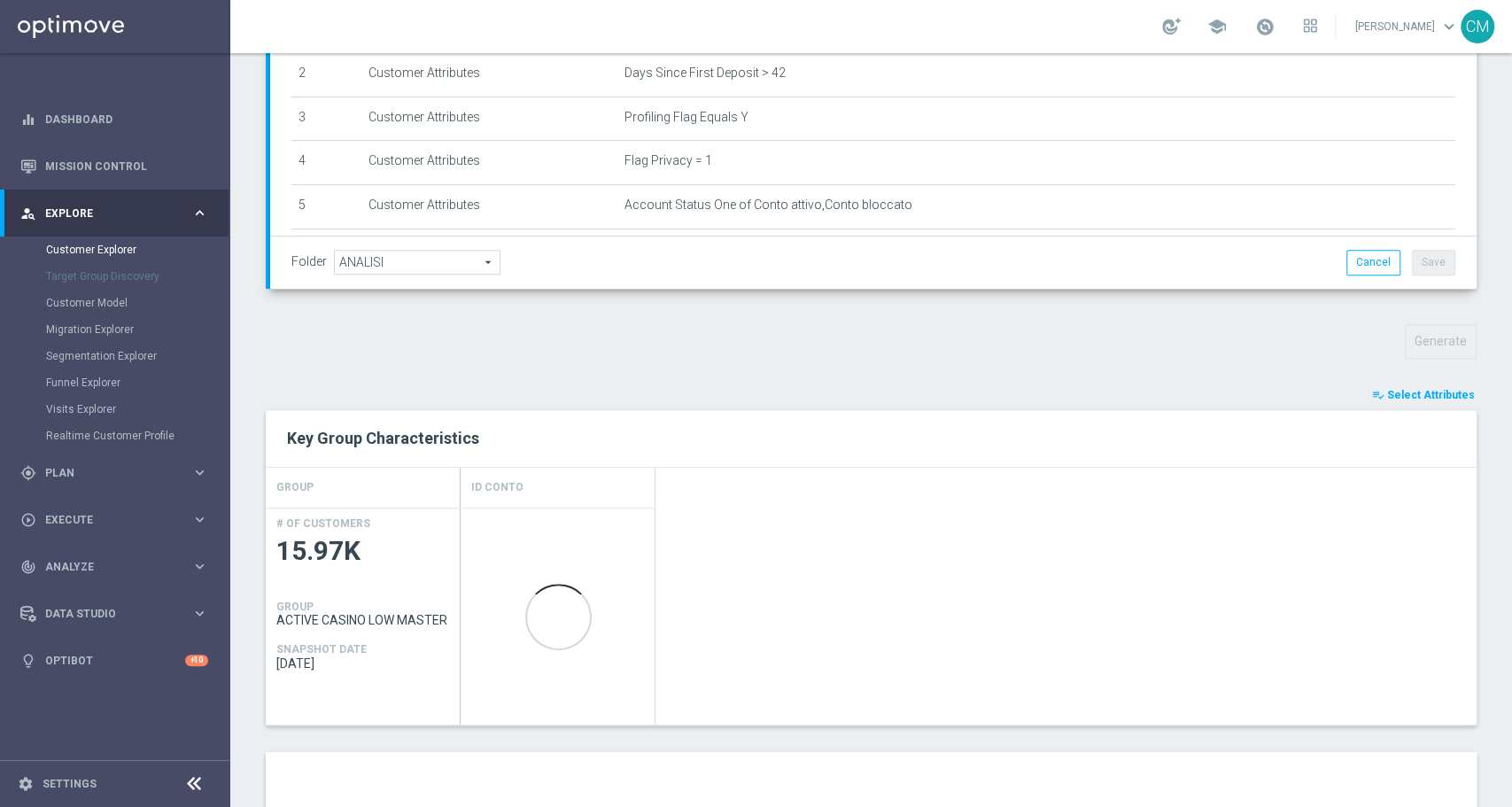
scroll to position [847, 0]
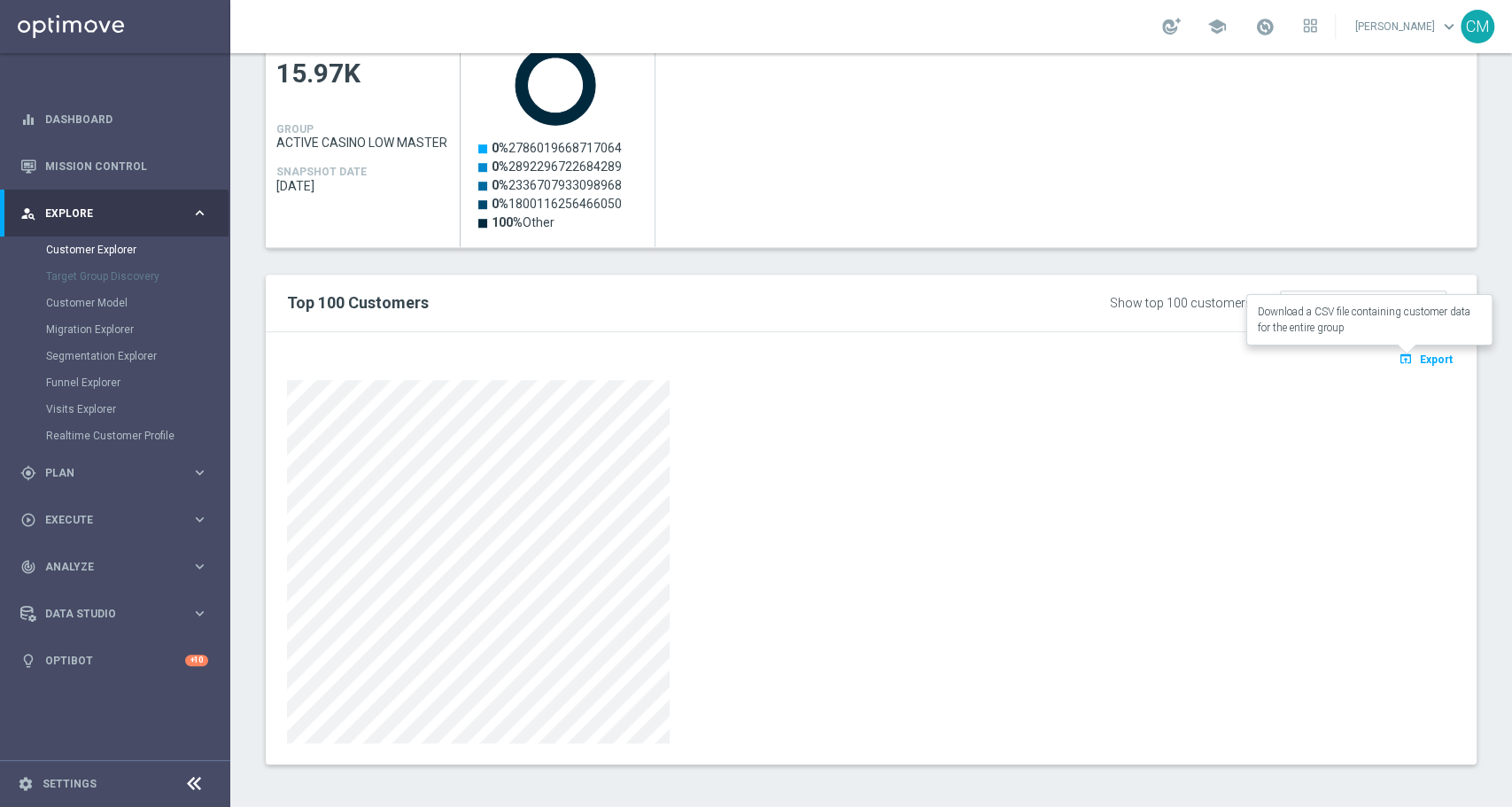
click at [1420, 353] on span "Export" at bounding box center [1437, 359] width 33 height 13
click at [736, 439] on div at bounding box center [871, 561] width 1169 height 363
